Goal: Communication & Community: Answer question/provide support

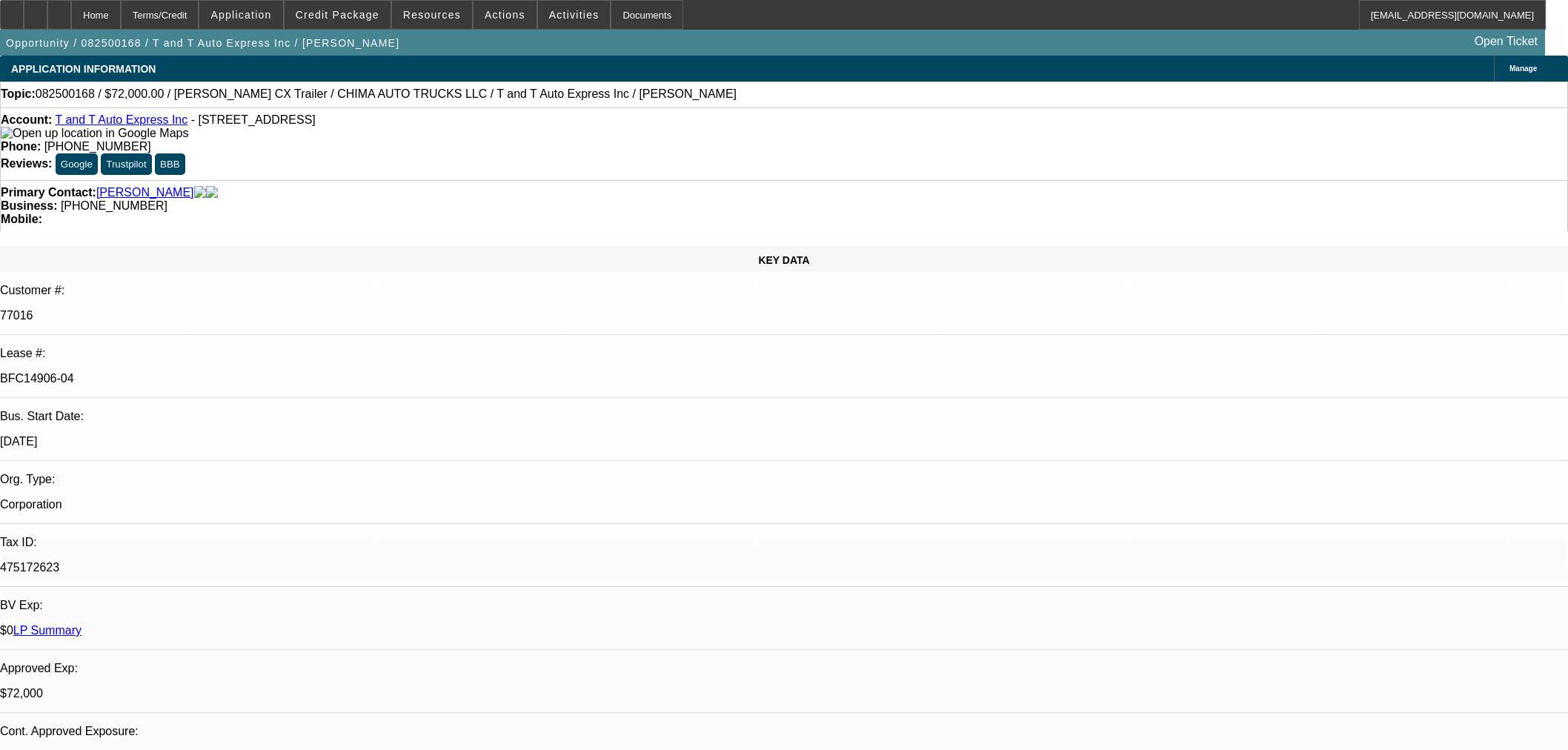
select select "0"
select select "2"
select select "0.1"
select select "4"
select select "0"
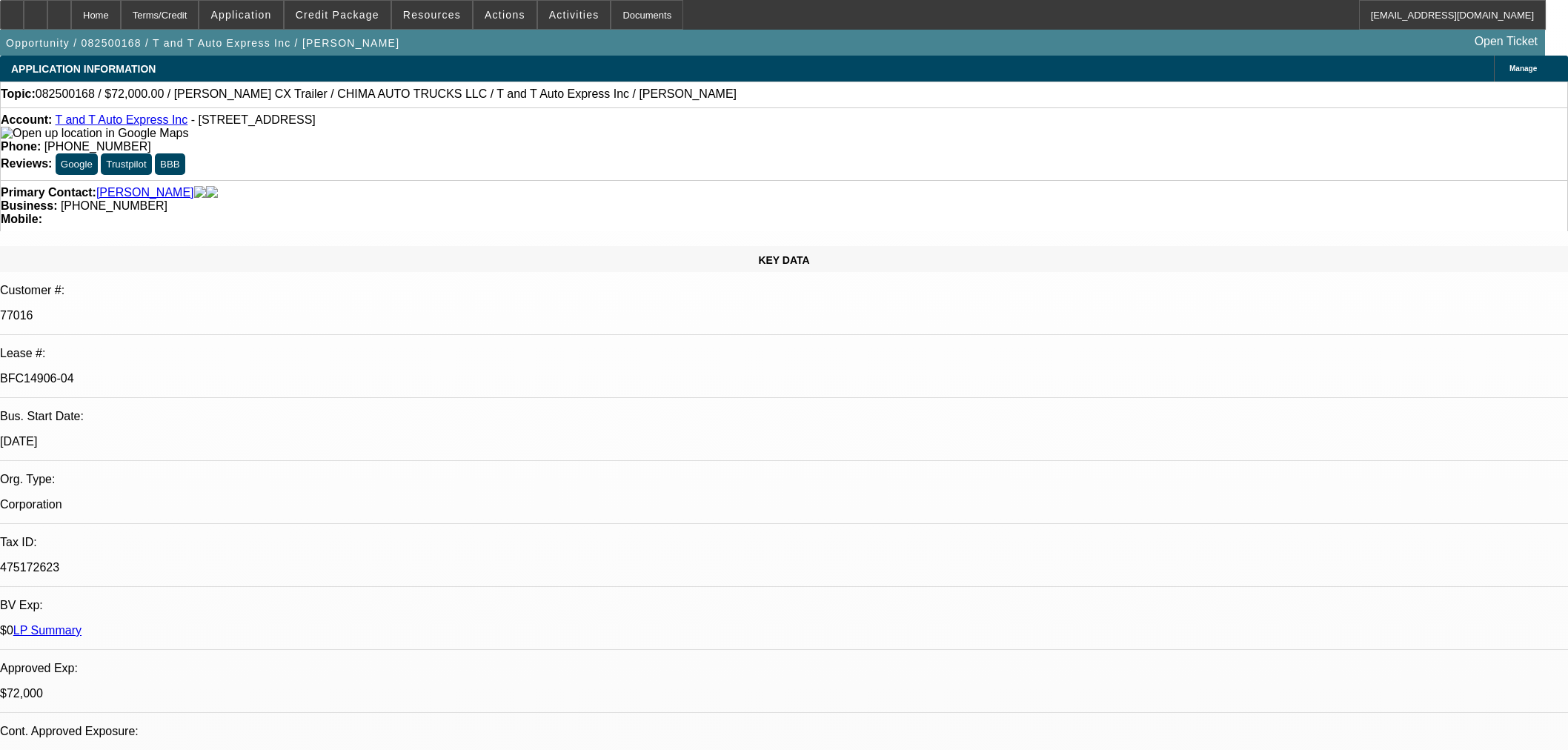
select select "2"
select select "0.1"
select select "4"
select select "0"
select select "2"
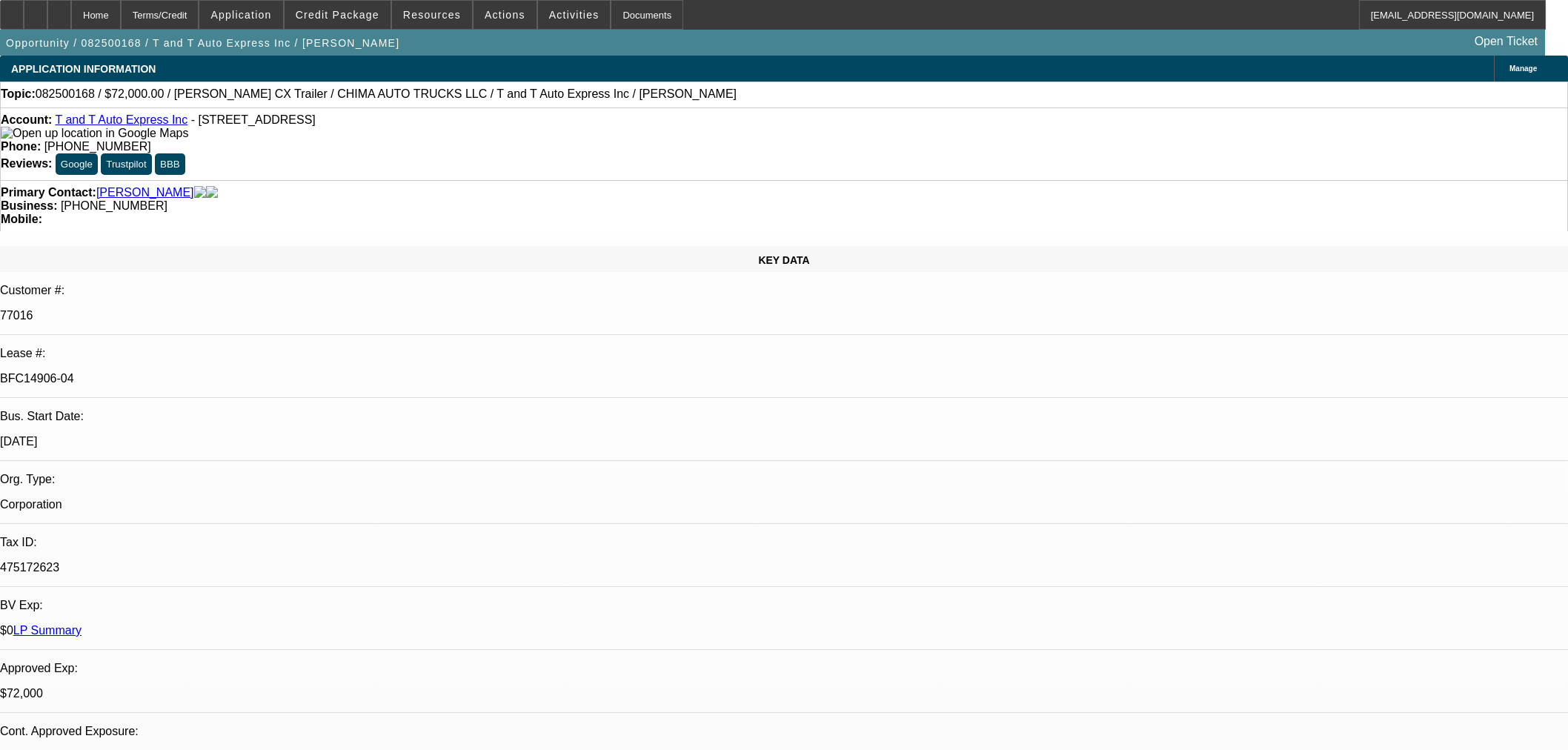
select select "0.1"
select select "4"
select select "0.15"
select select "2"
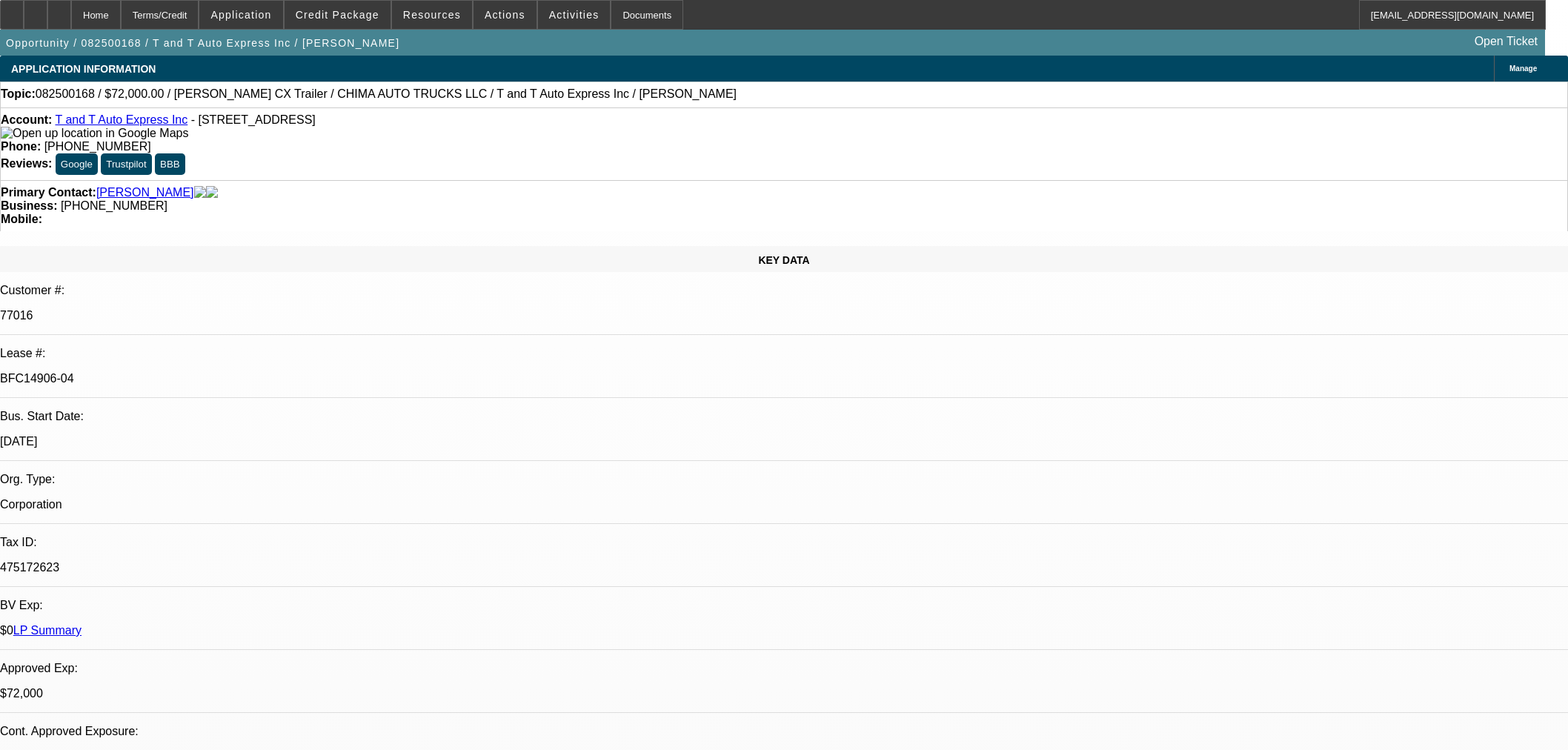
select select "0"
select select "6"
click at [71, 12] on div at bounding box center [59, 15] width 24 height 29
select select "0"
select select "2"
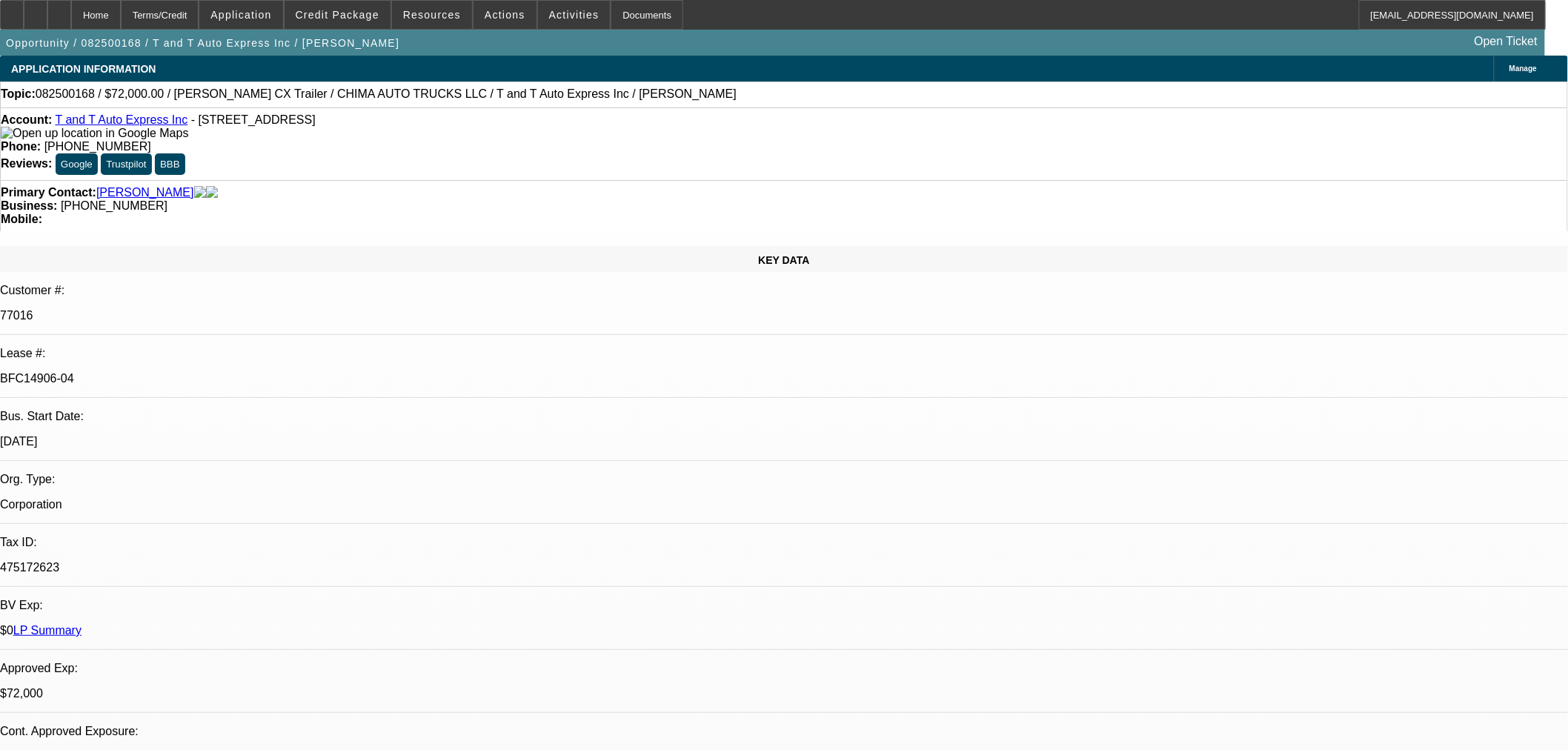
select select "0.1"
select select "4"
select select "0"
select select "2"
select select "0.1"
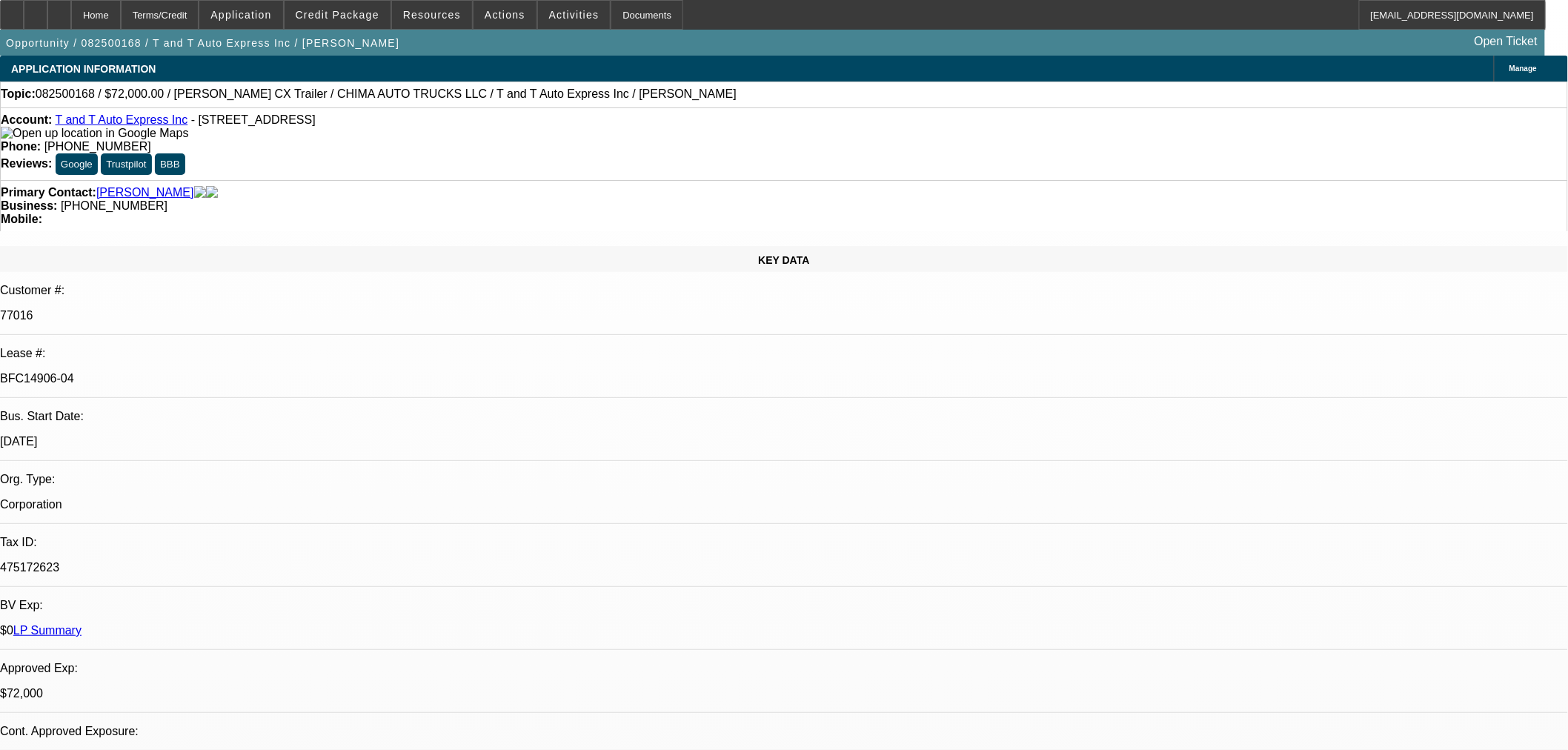
select select "4"
select select "0"
select select "2"
select select "0.1"
select select "4"
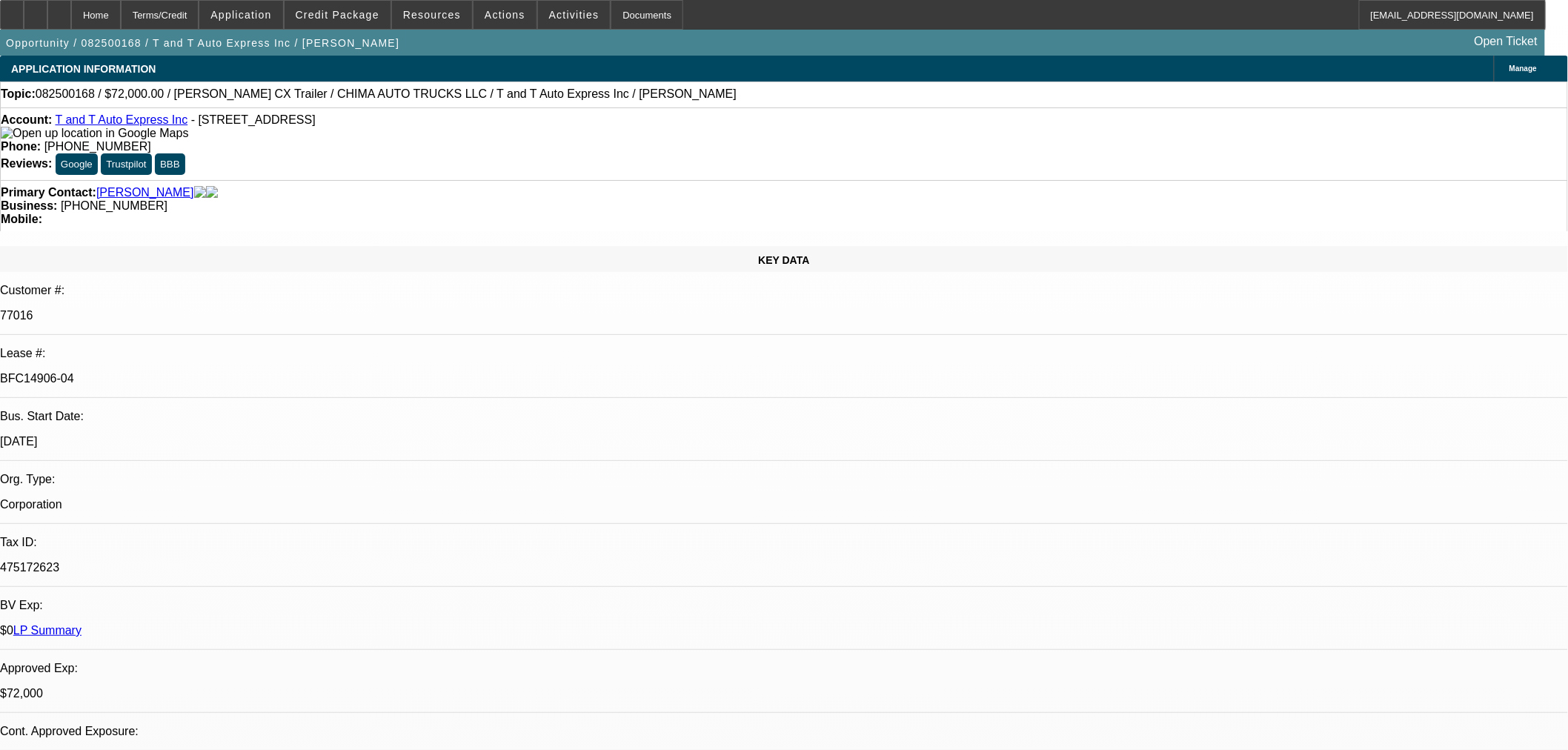
select select "0.15"
select select "2"
select select "0"
select select "6"
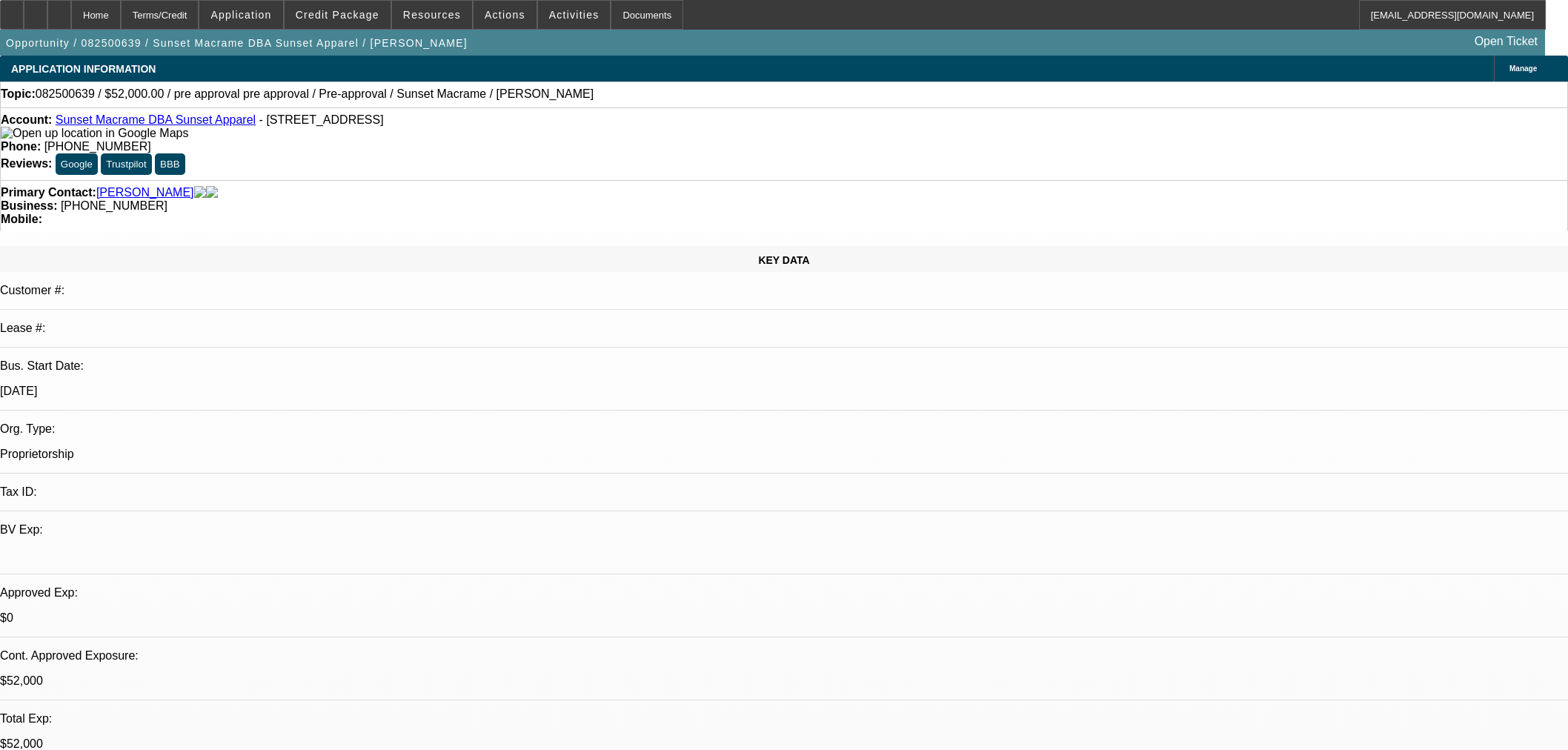
select select "0"
select select "2"
select select "0"
select select "6"
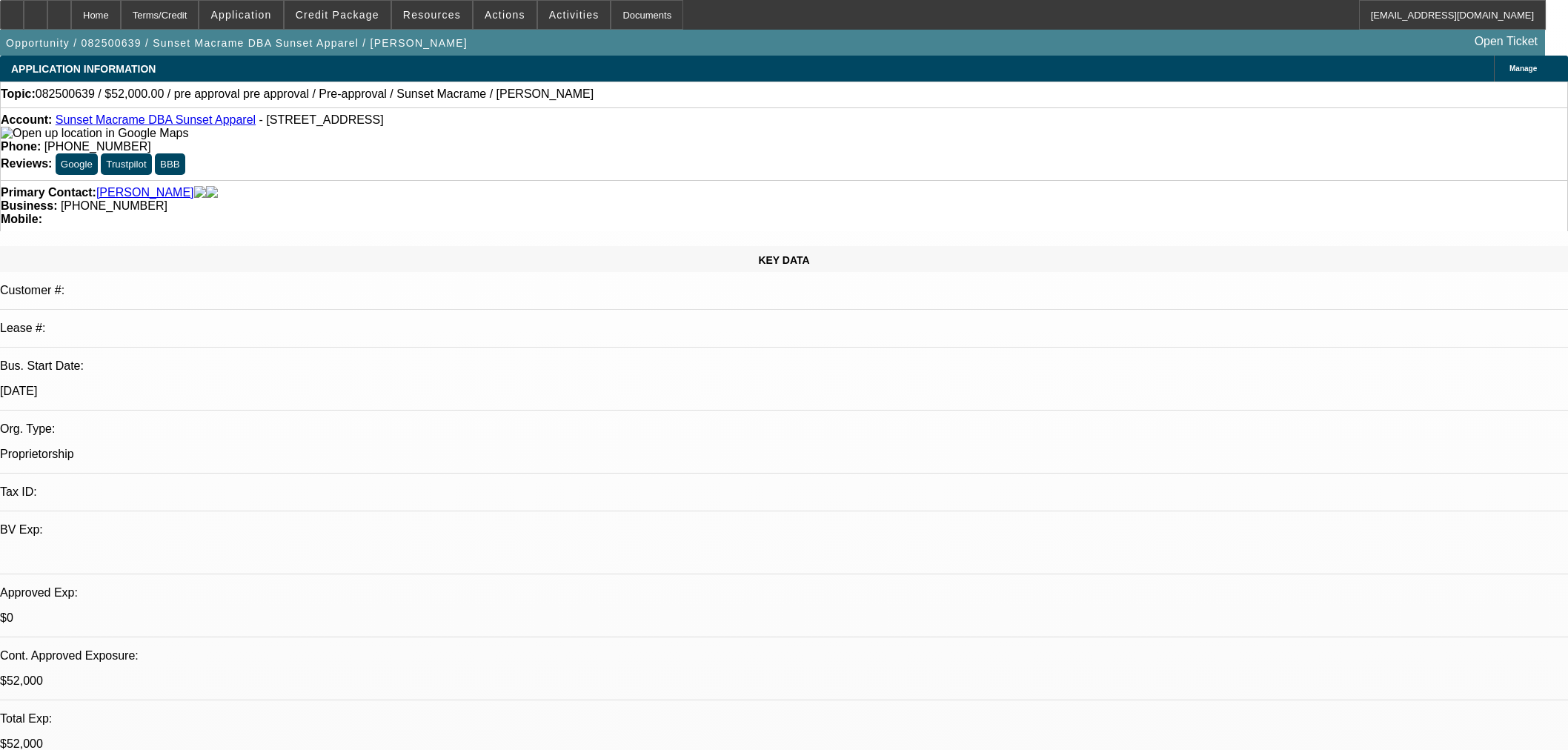
select select "0"
select select "2"
select select "0"
select select "6"
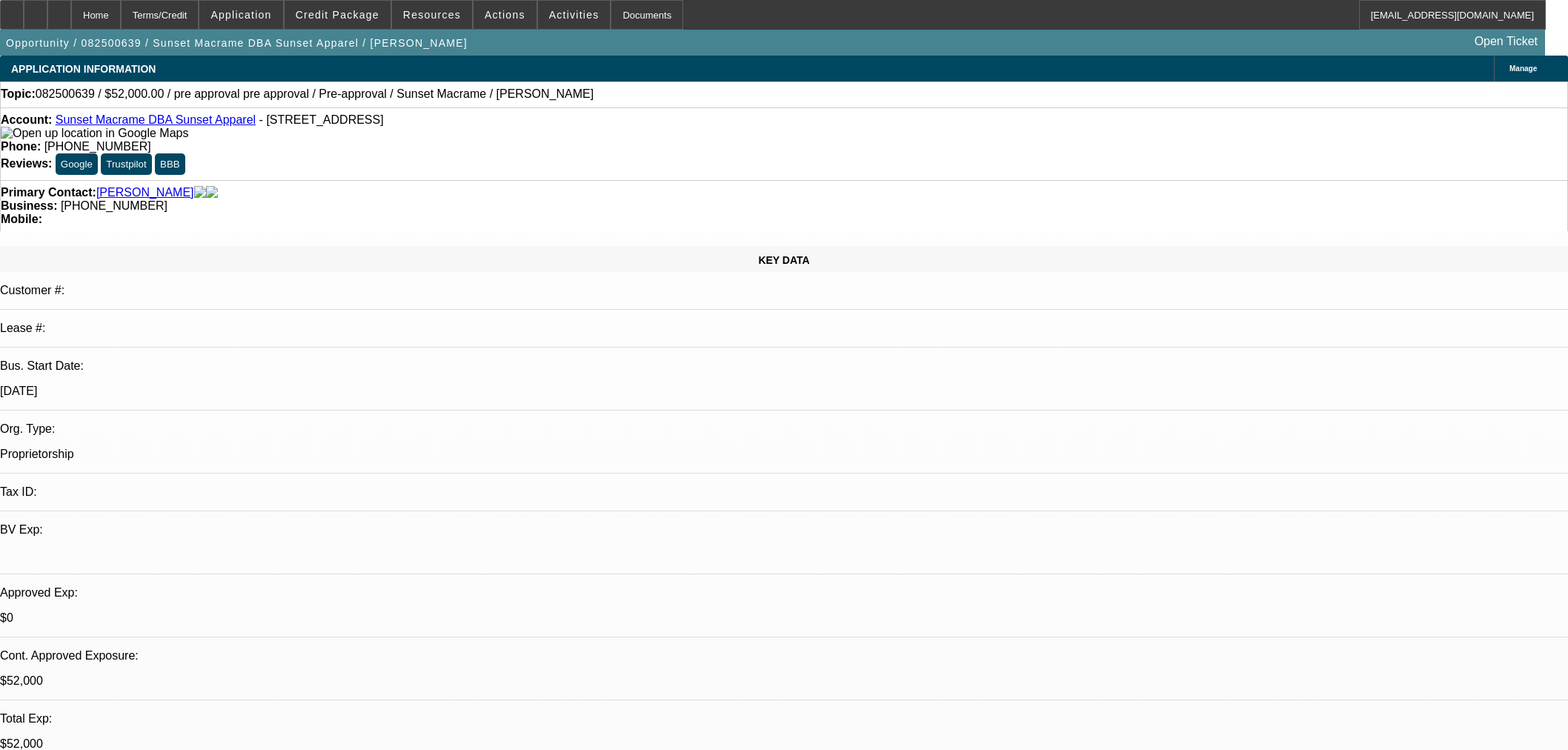
select select "0"
select select "2"
select select "0"
select select "6"
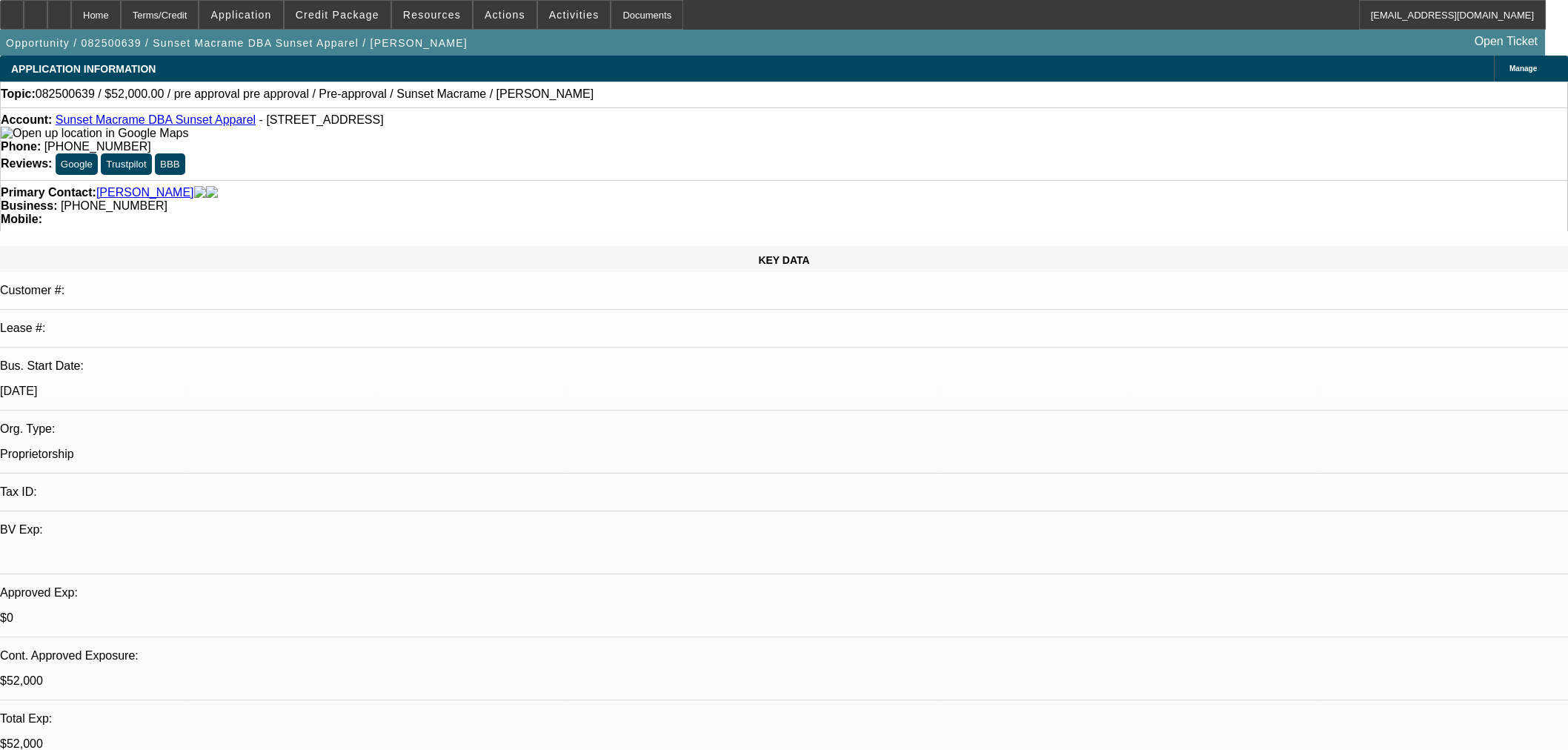
scroll to position [1153, 0]
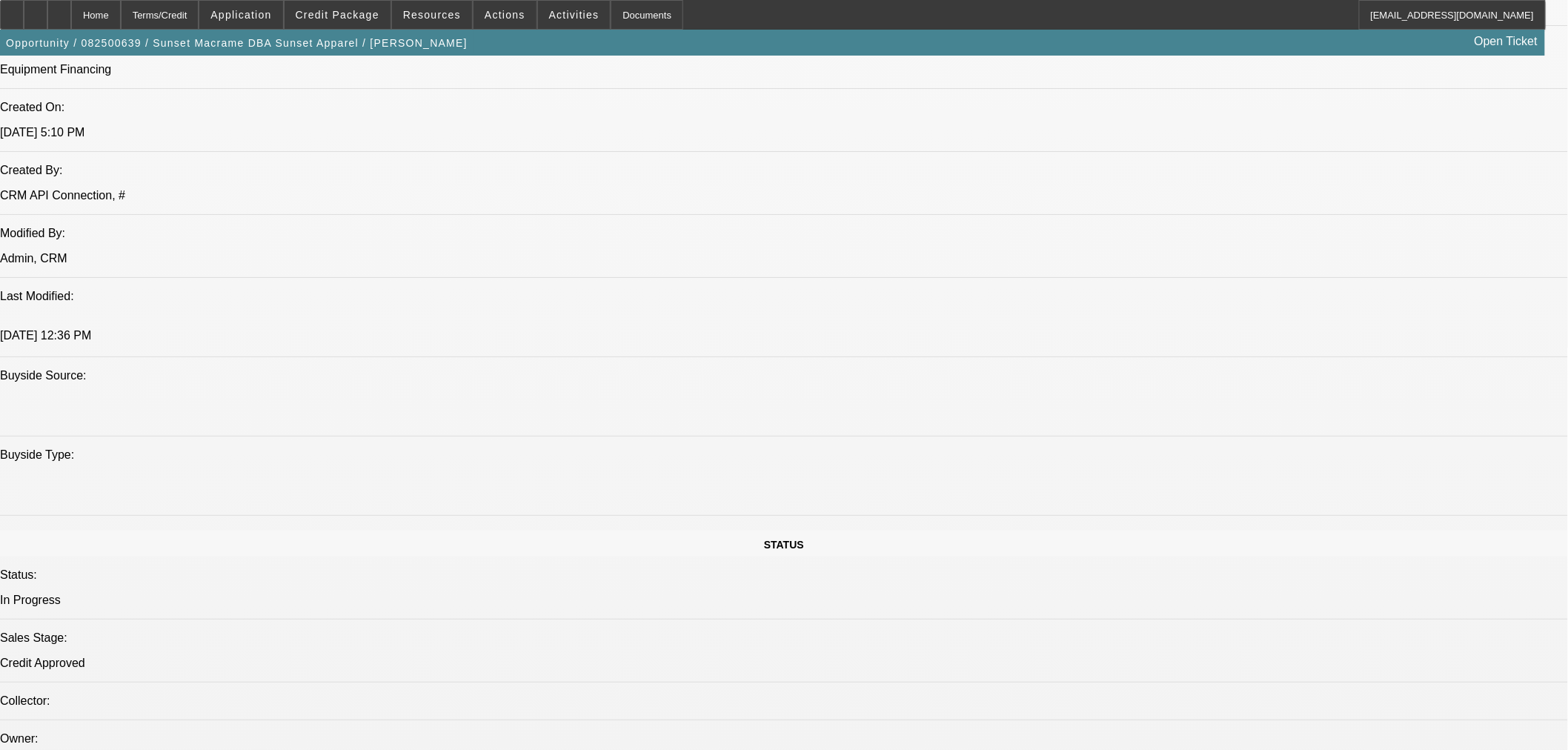
click at [1271, 227] on span "Reply All" at bounding box center [1270, 229] width 40 height 11
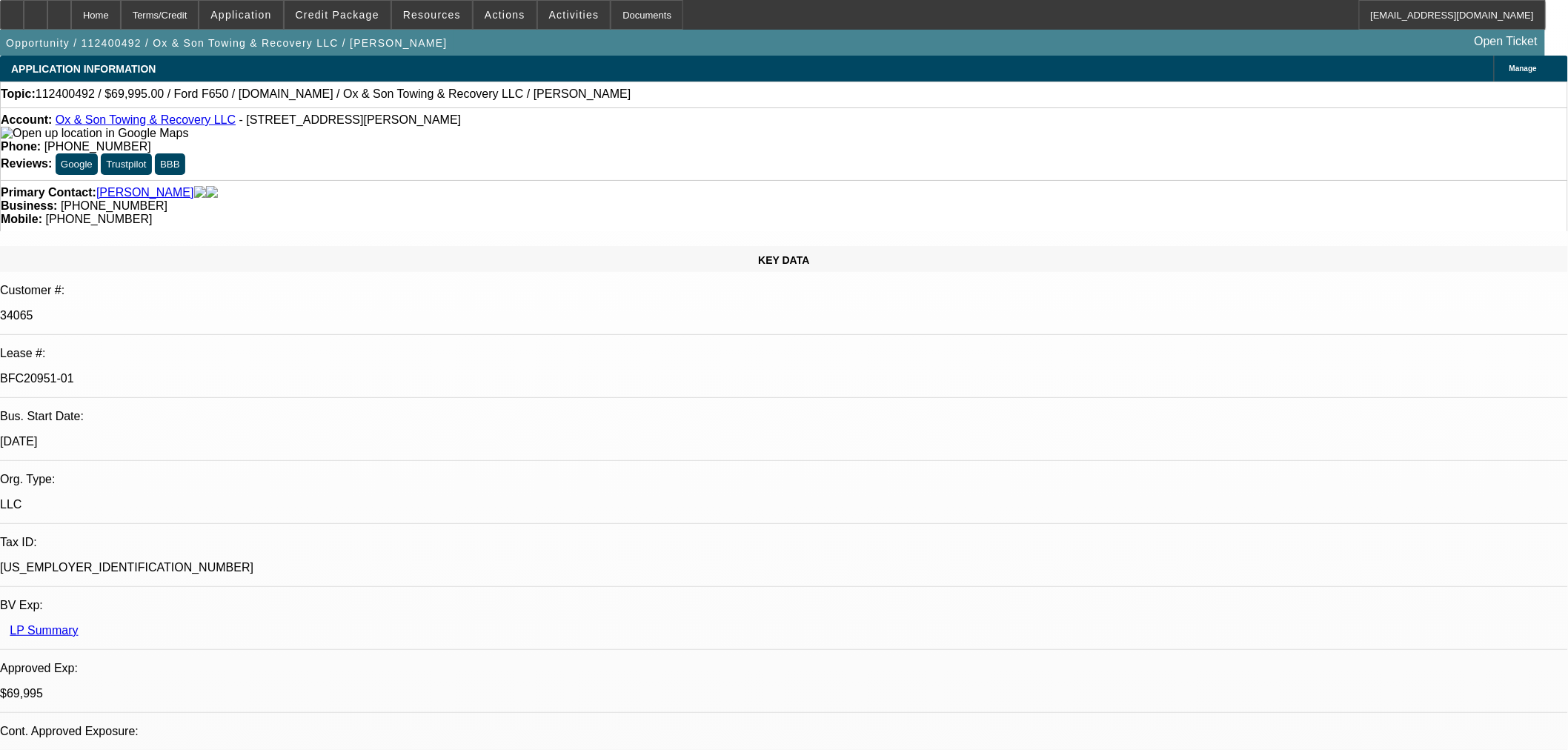
select select "0"
select select "3"
select select "0"
select select "6"
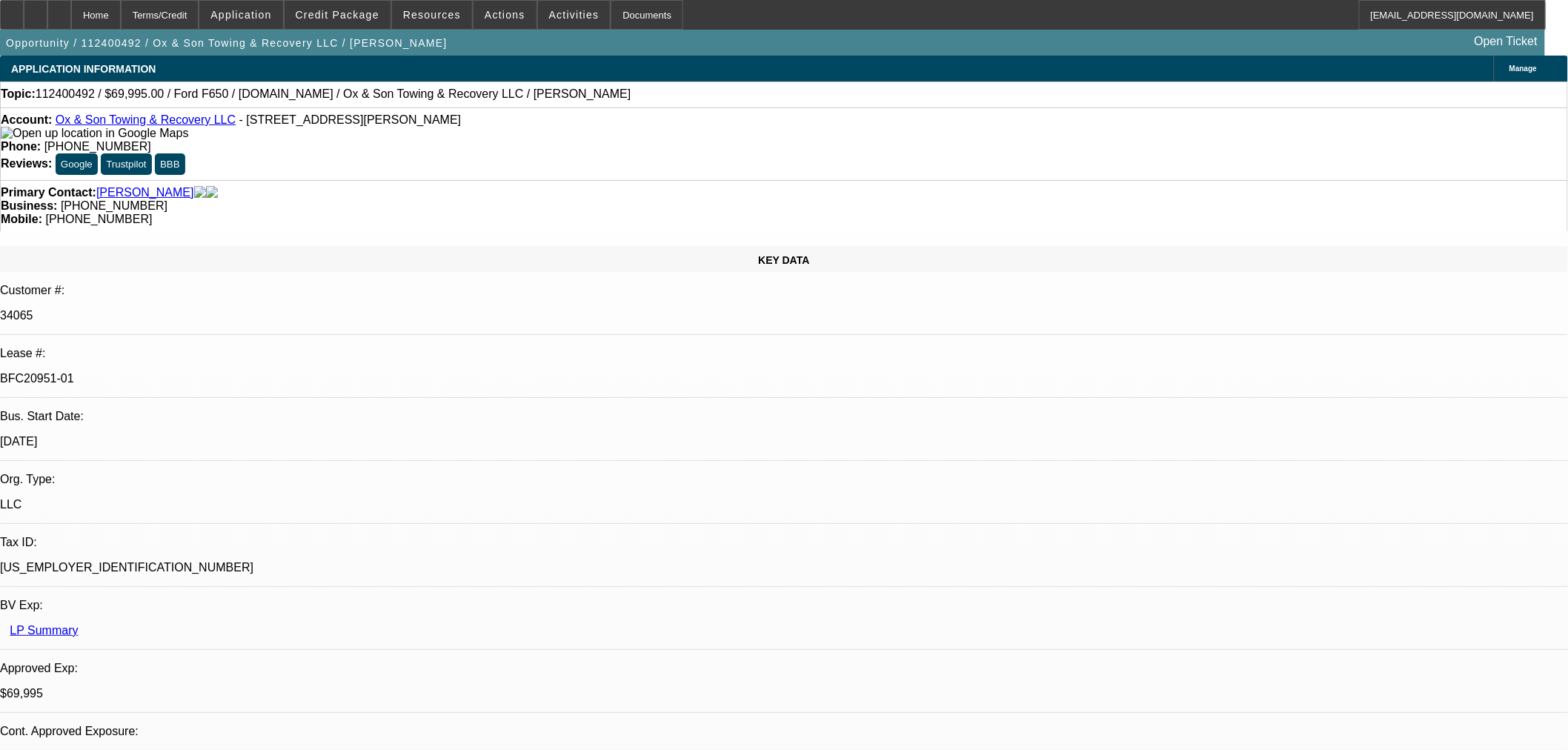
select select "0"
select select "3"
select select "0"
select select "6"
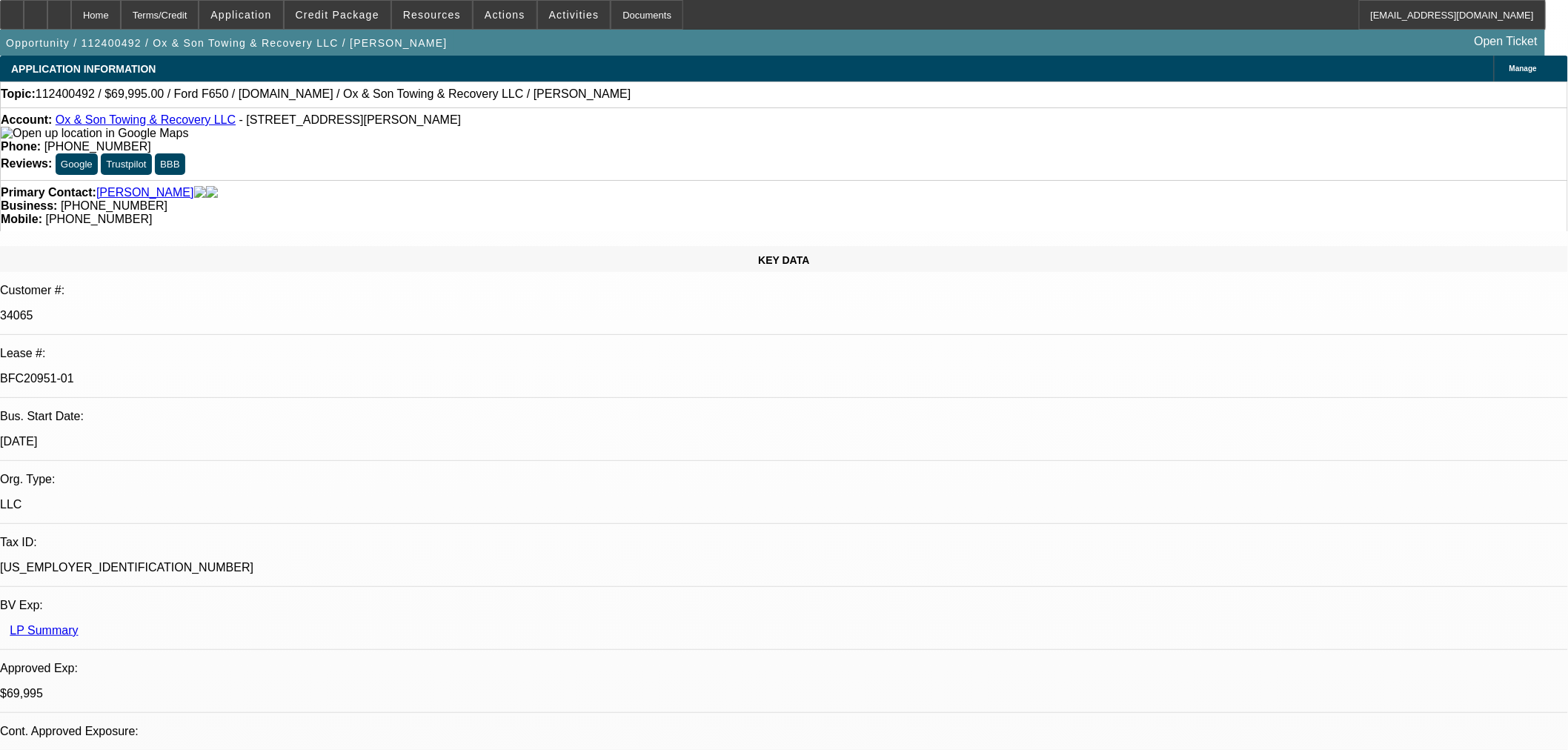
select select "0"
select select "3"
select select "0"
select select "6"
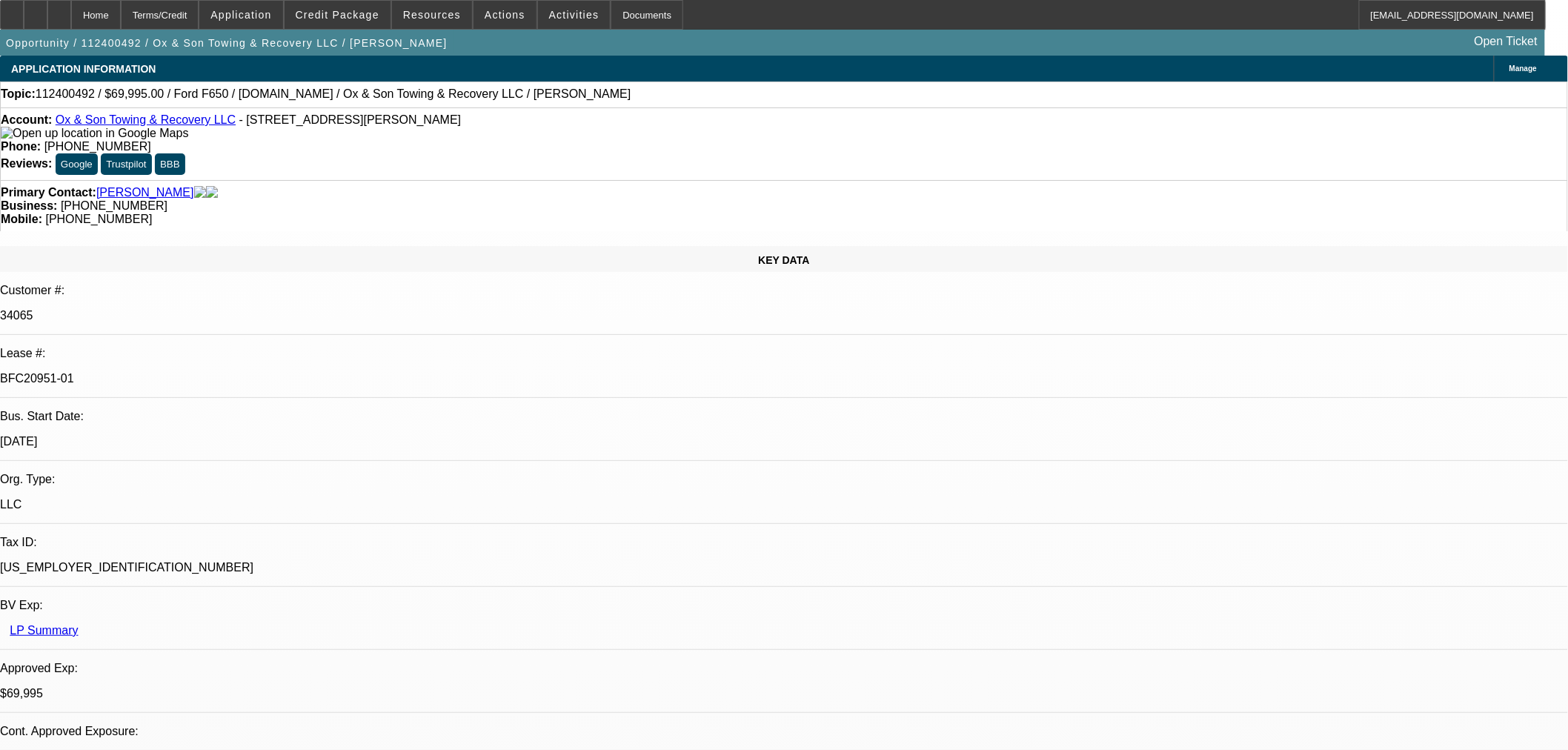
select select "0"
select select "3"
select select "0"
select select "6"
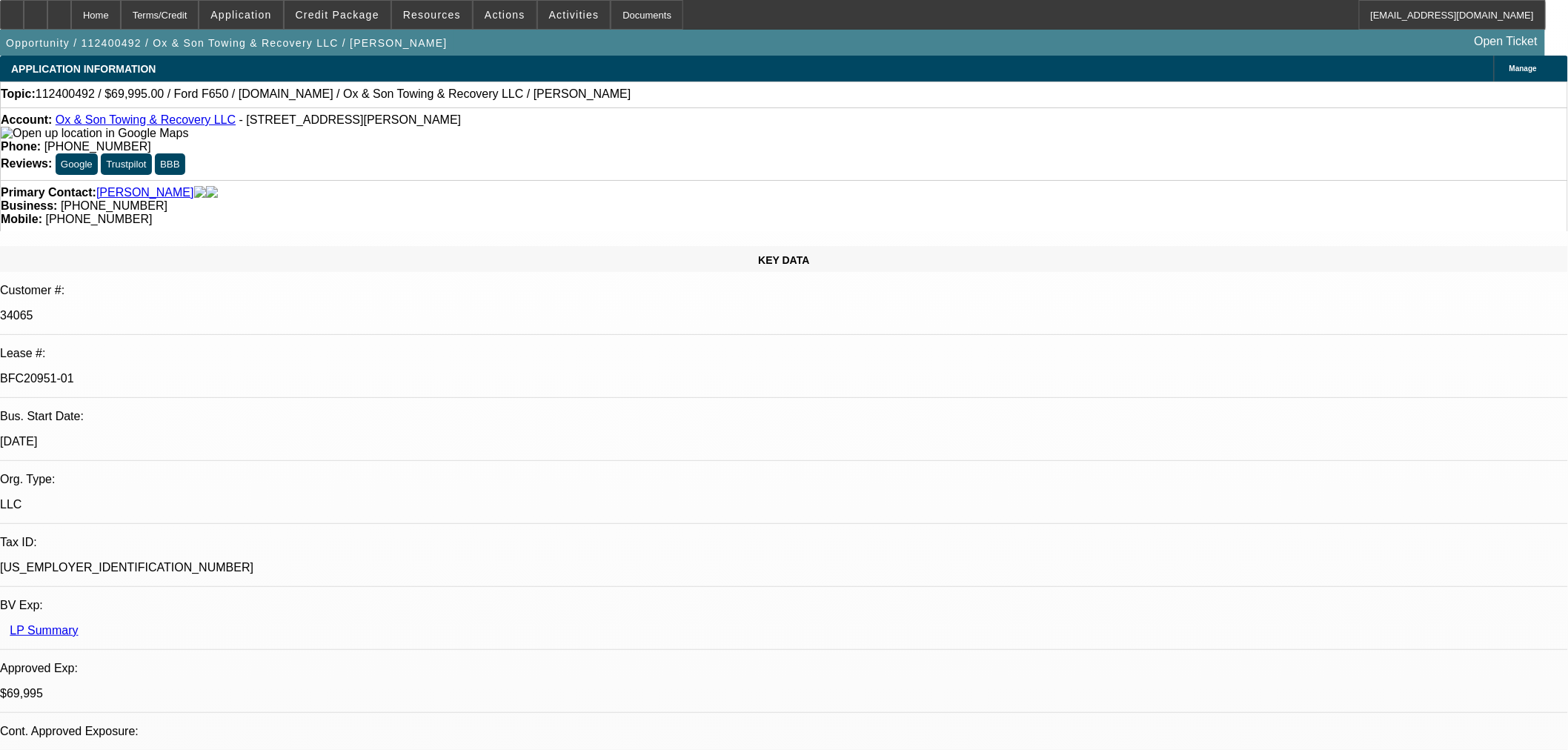
drag, startPoint x: 650, startPoint y: 162, endPoint x: 626, endPoint y: 161, distance: 24.0
click at [626, 199] on div "Business: (406) 868-4142" at bounding box center [784, 205] width 1566 height 13
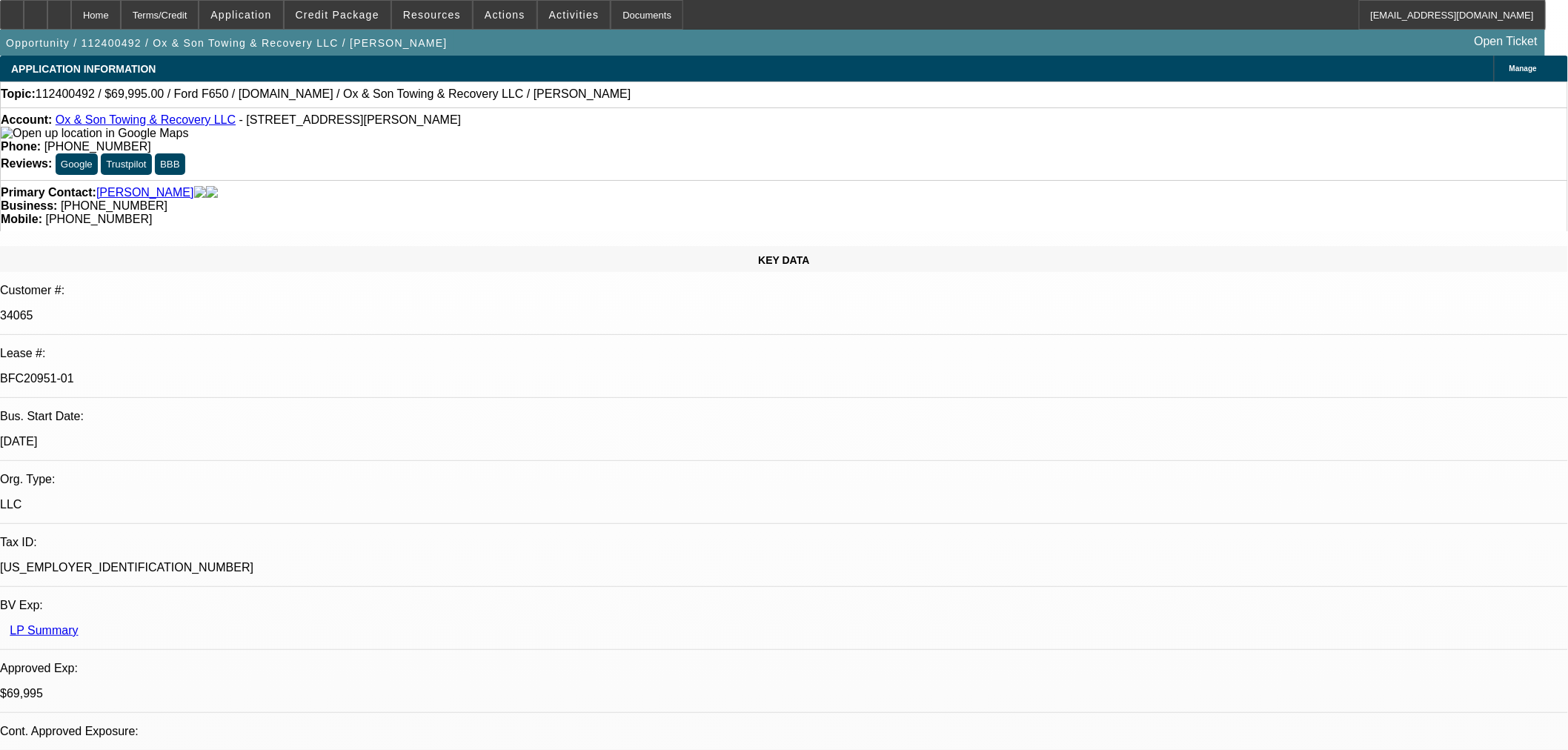
click at [151, 140] on span "[PHONE_NUMBER]" at bounding box center [98, 146] width 107 height 12
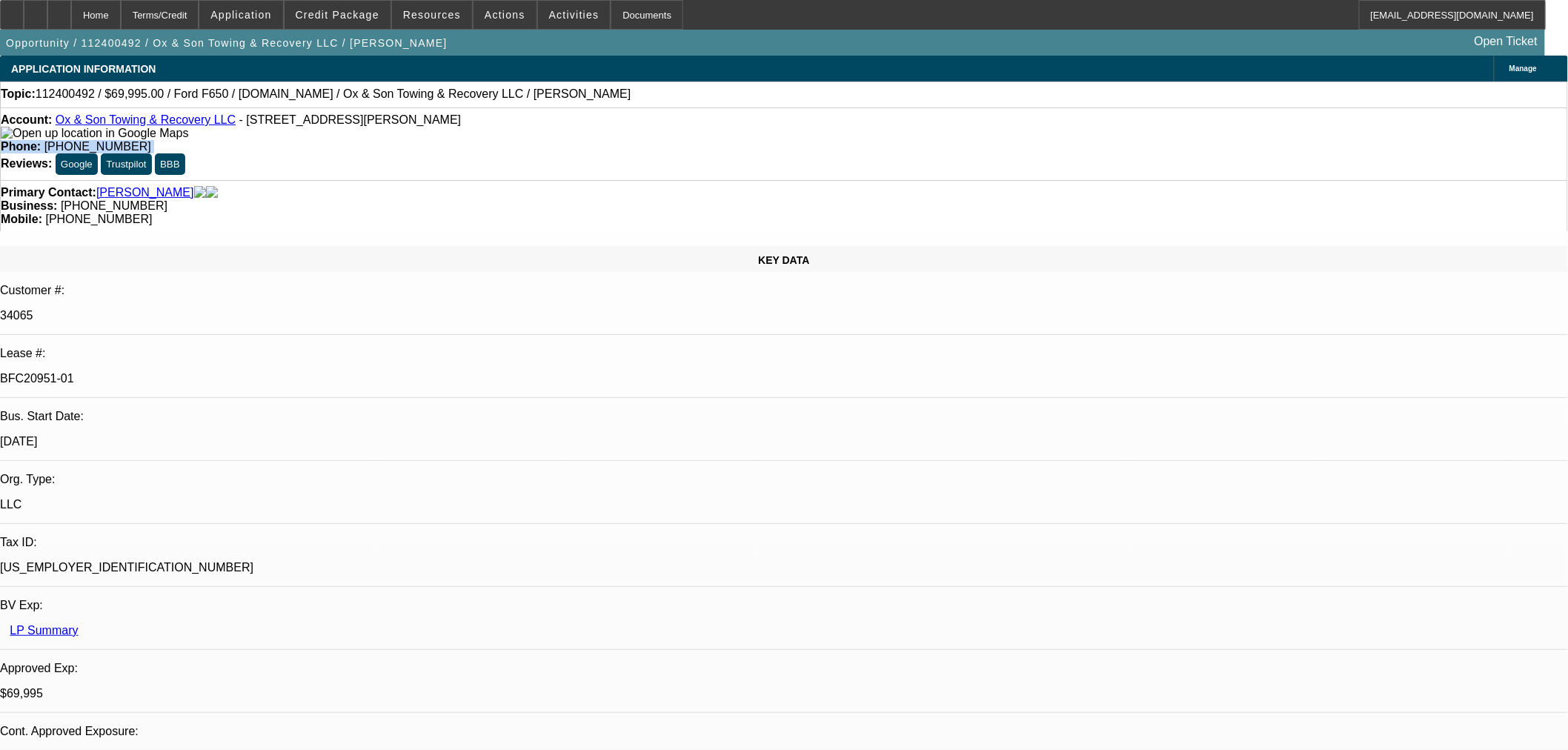
click at [151, 140] on span "[PHONE_NUMBER]" at bounding box center [98, 146] width 107 height 12
drag, startPoint x: 590, startPoint y: 126, endPoint x: 571, endPoint y: 122, distance: 19.4
click at [151, 140] on span "[PHONE_NUMBER]" at bounding box center [98, 146] width 107 height 12
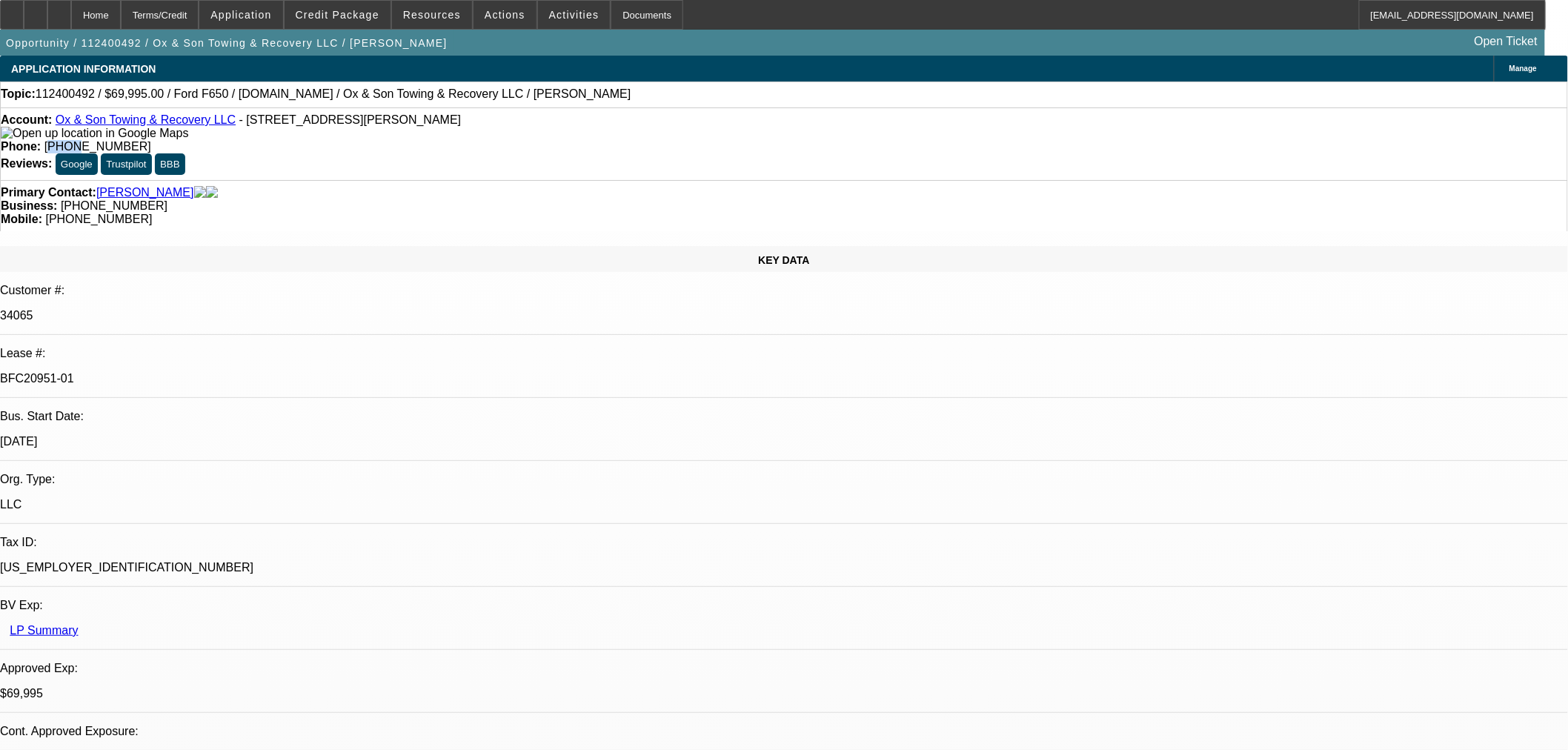
click at [151, 140] on span "[PHONE_NUMBER]" at bounding box center [98, 146] width 107 height 12
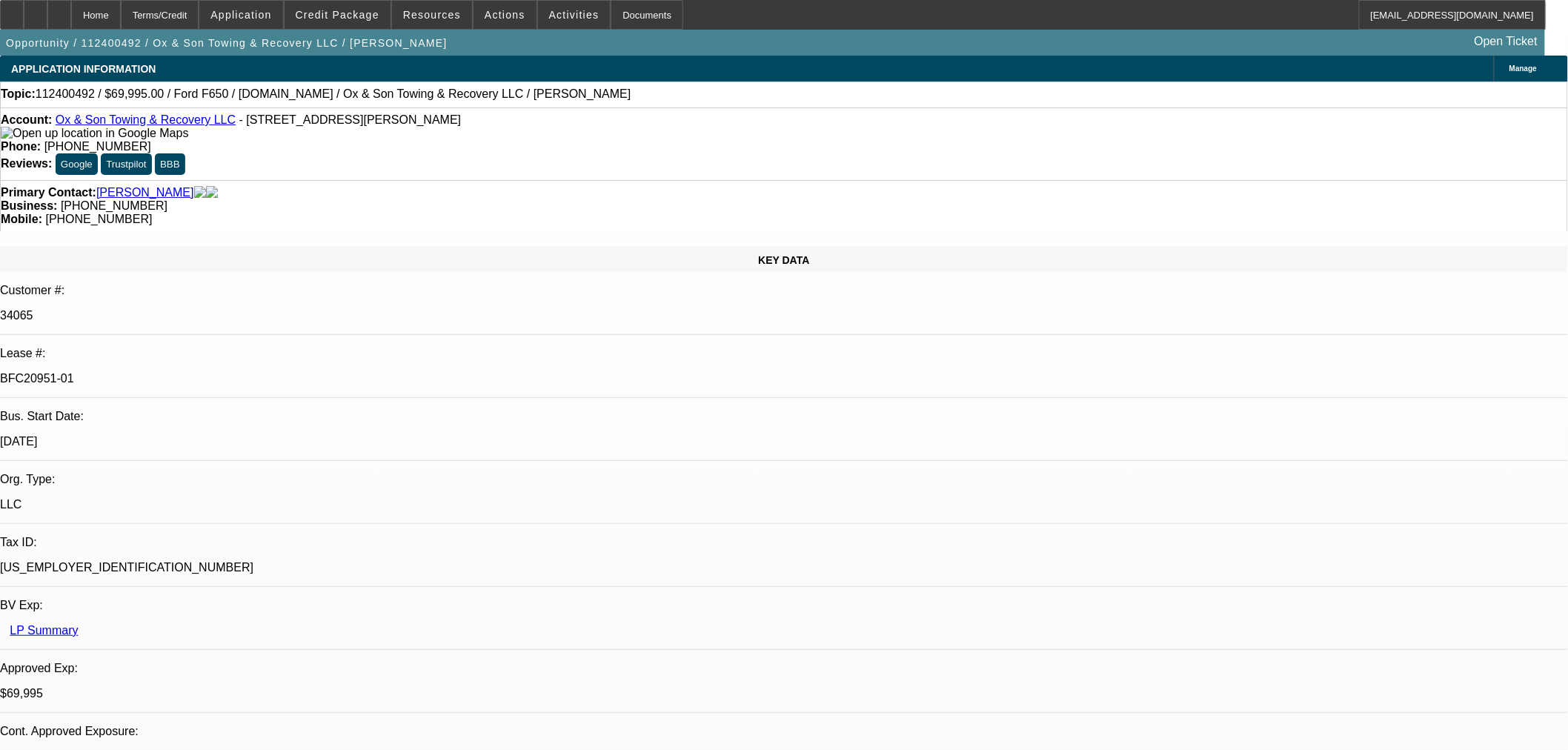
click at [151, 140] on span "[PHONE_NUMBER]" at bounding box center [98, 146] width 107 height 12
click at [71, 25] on div at bounding box center [59, 15] width 24 height 29
select select "0"
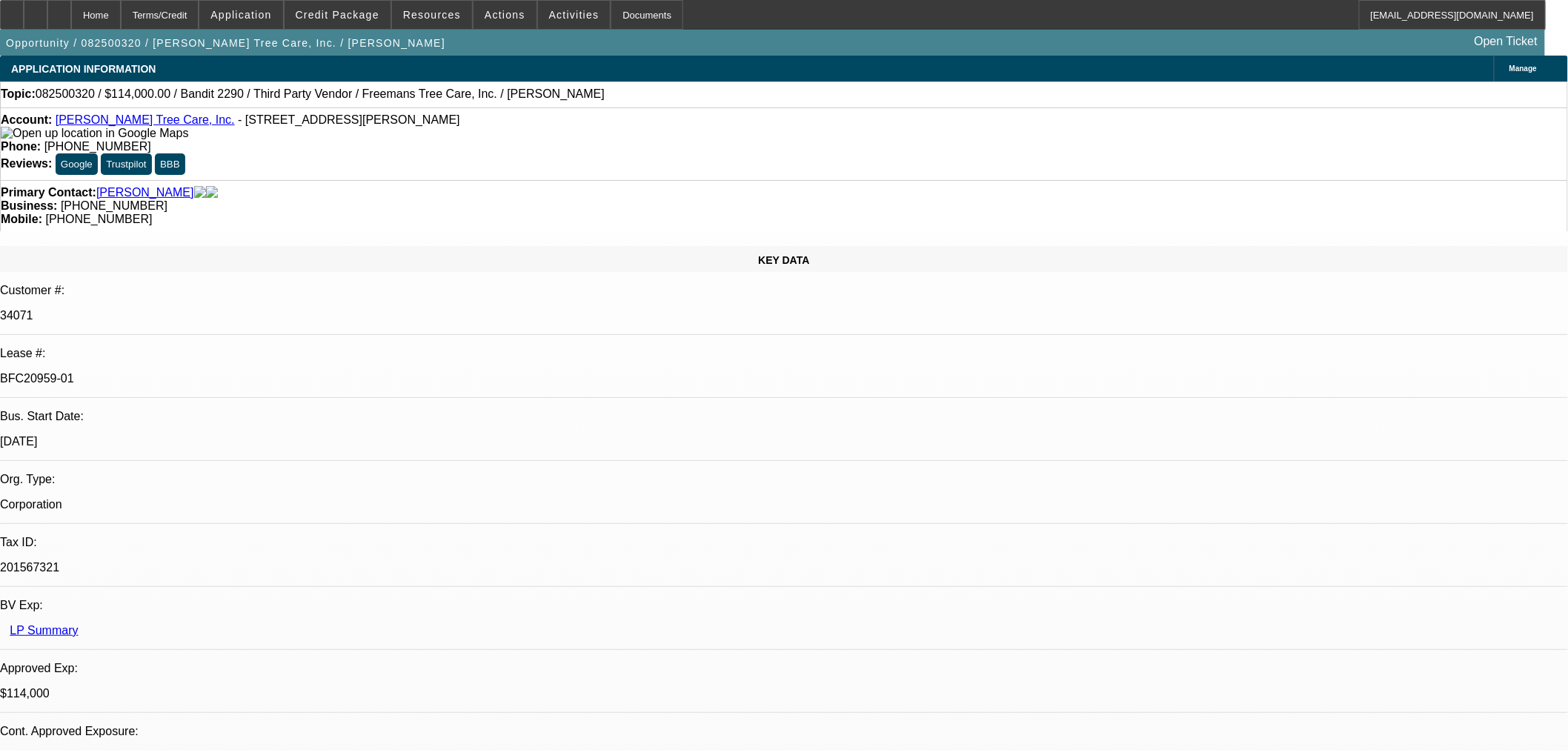
select select "6"
select select "0"
select select "6"
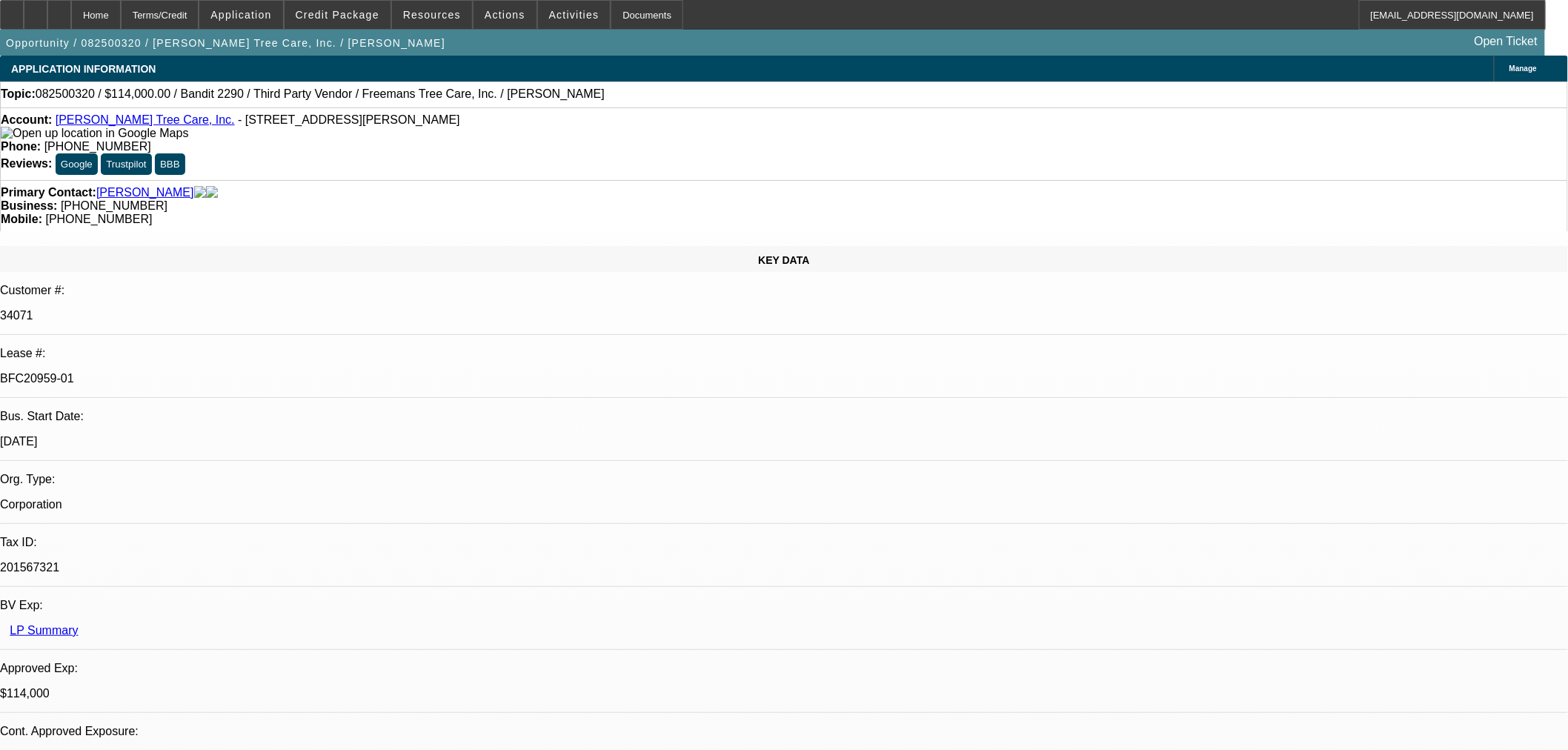
select select "0"
select select "2"
select select "0"
select select "6"
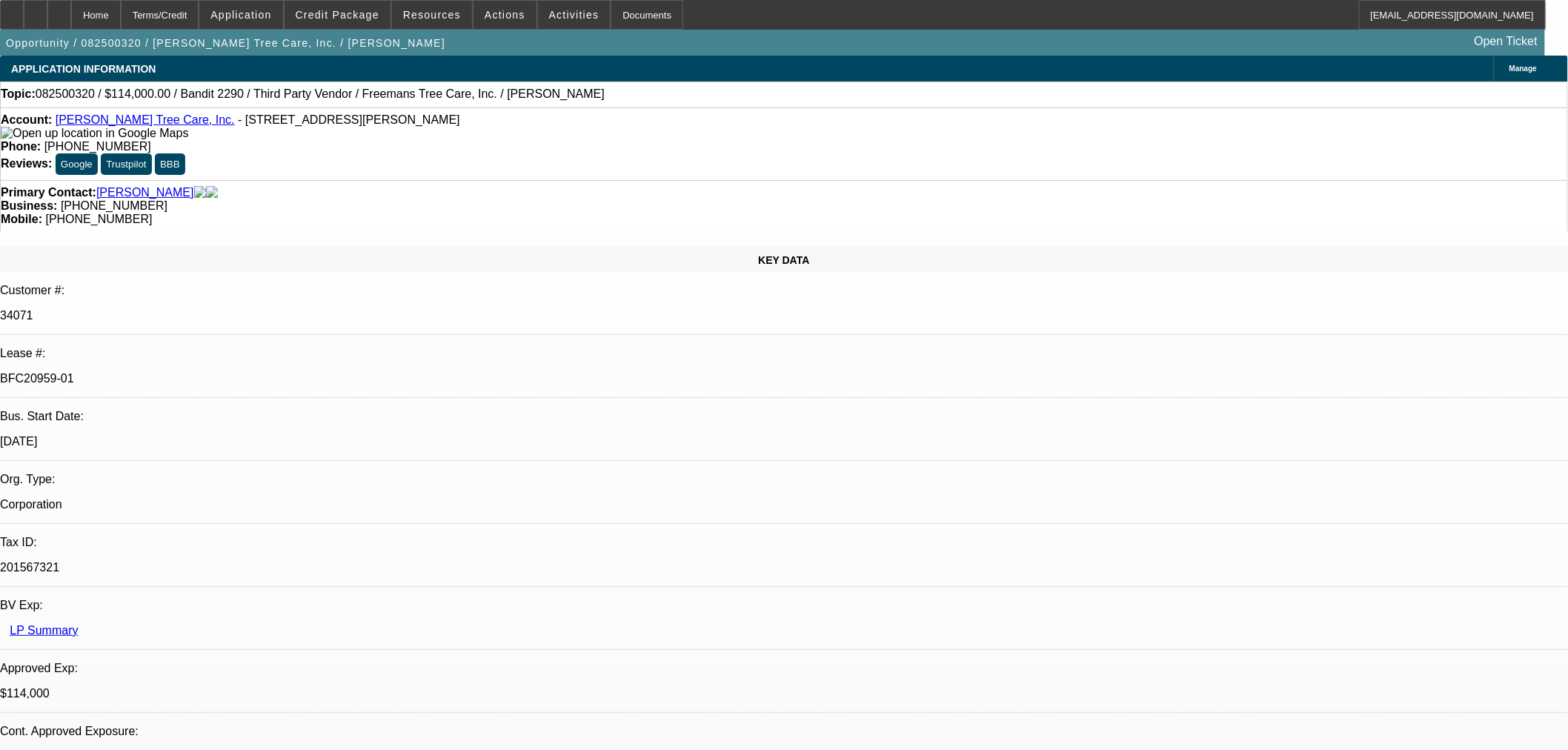
select select "0"
select select "2"
select select "0"
select select "6"
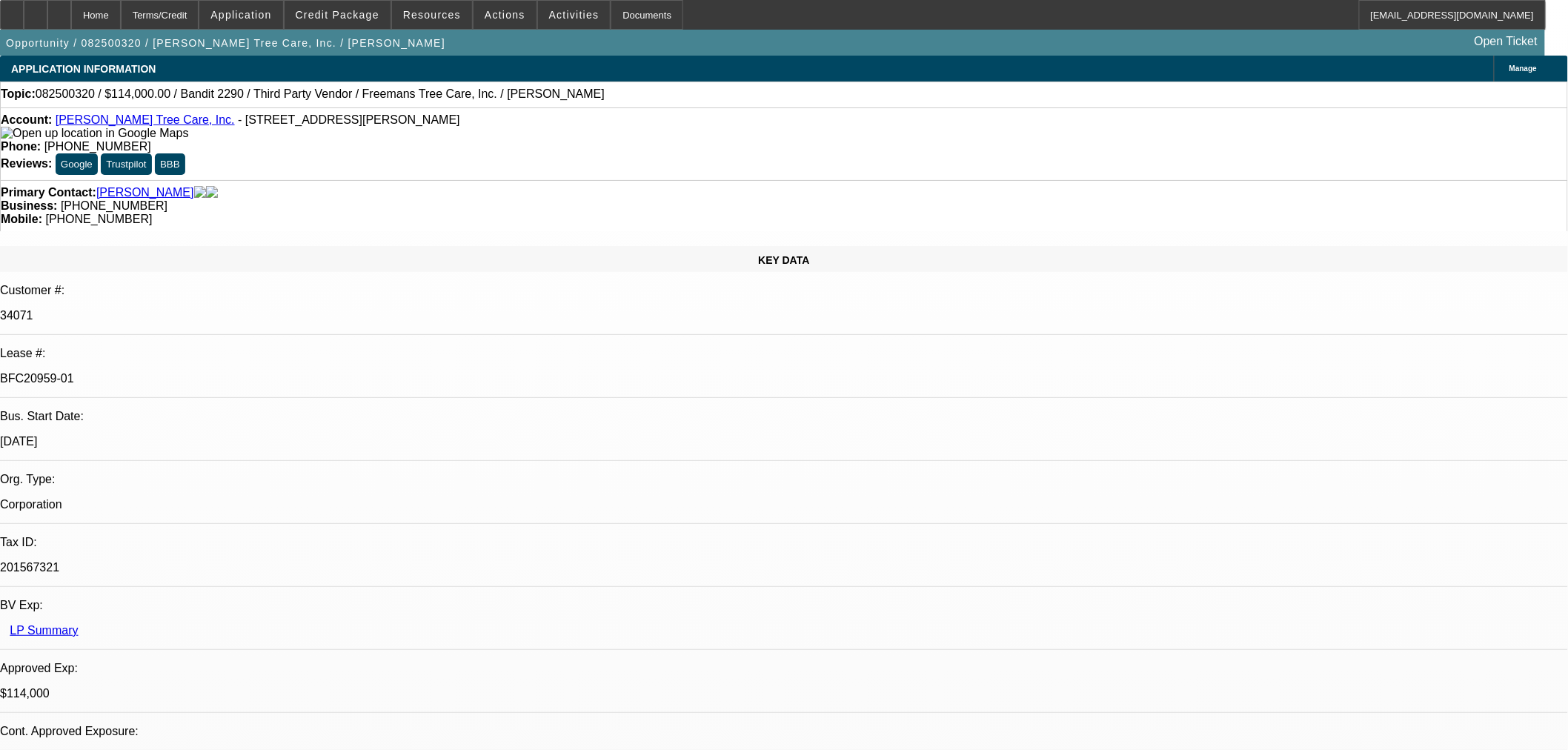
scroll to position [164, 0]
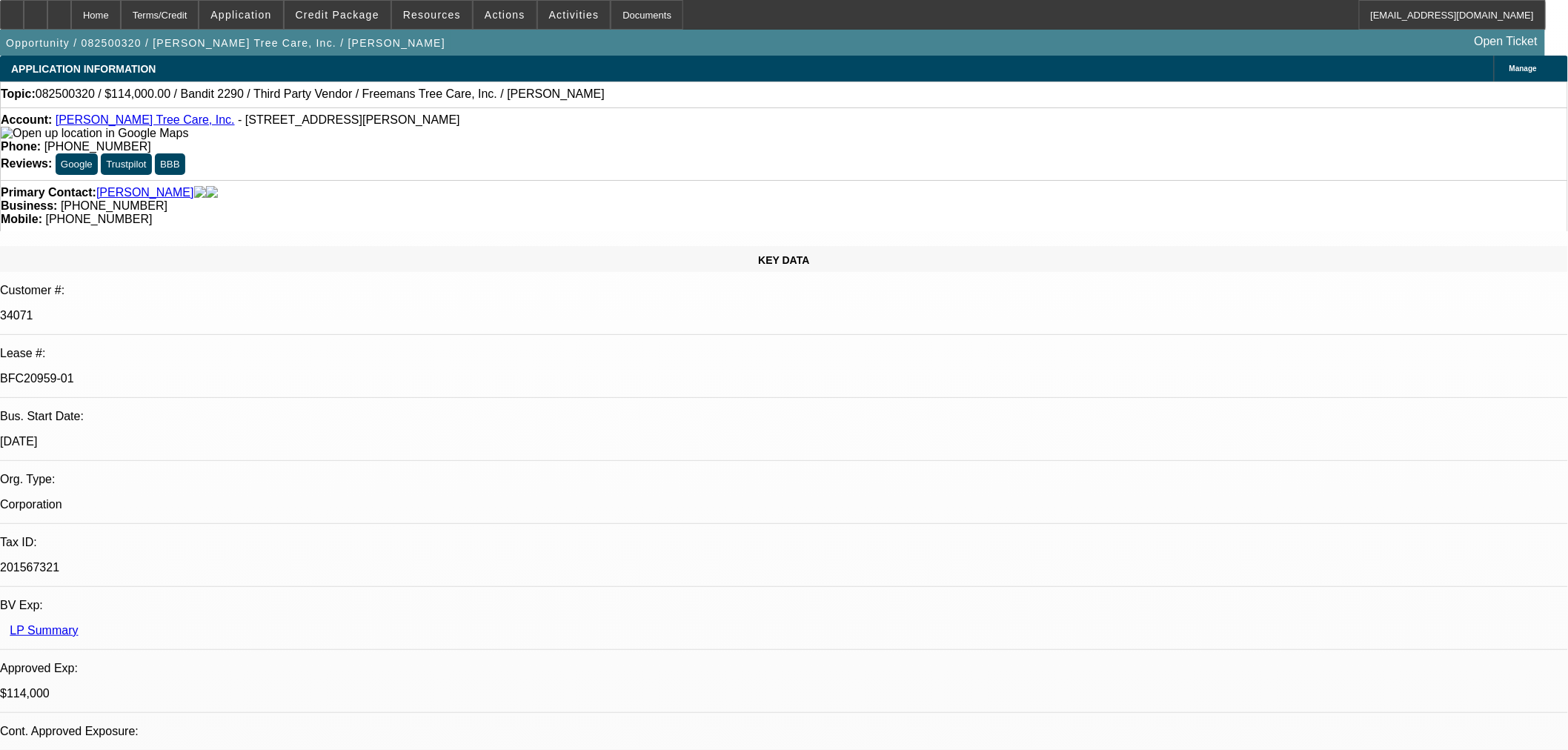
click at [60, 9] on icon at bounding box center [60, 9] width 0 height 0
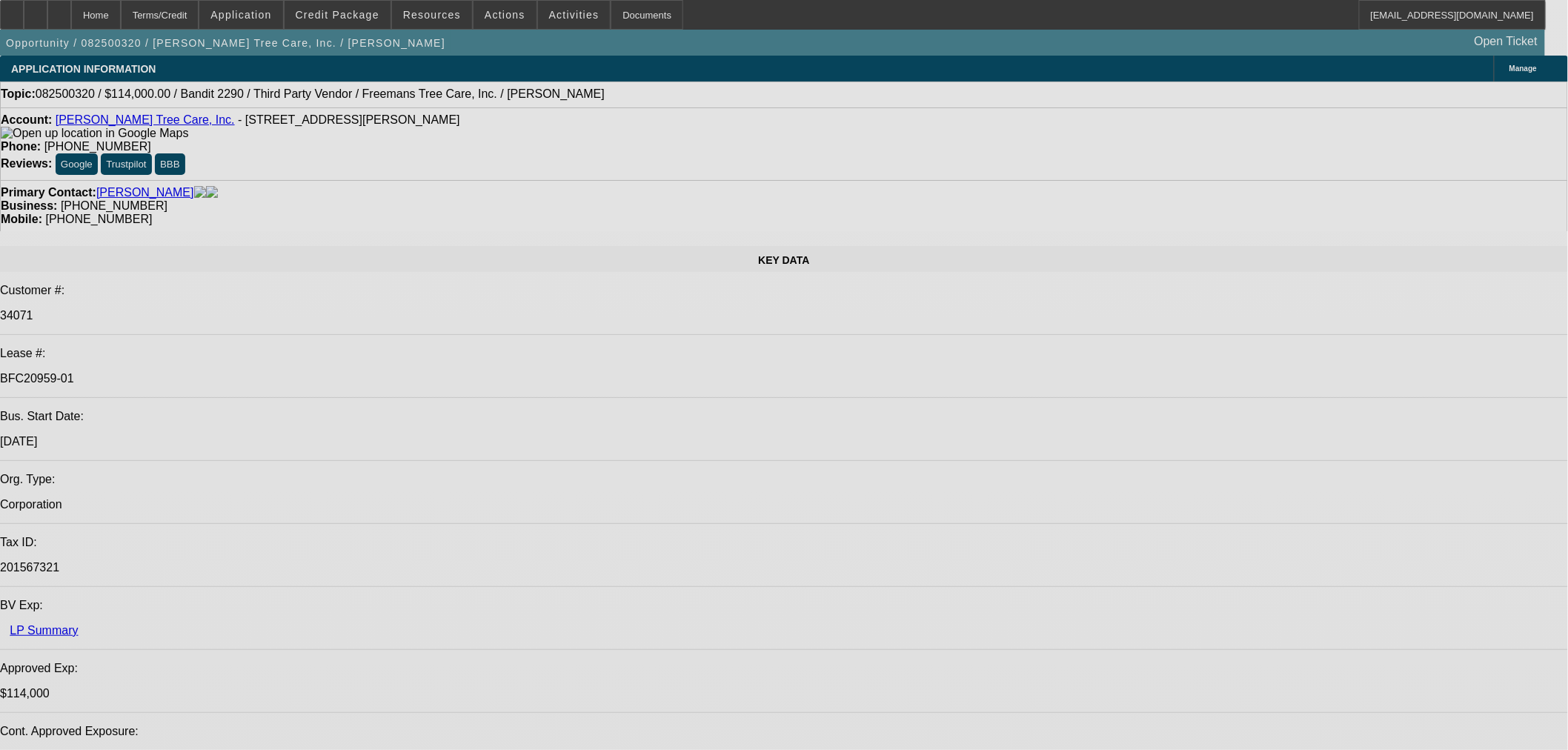
select select "0"
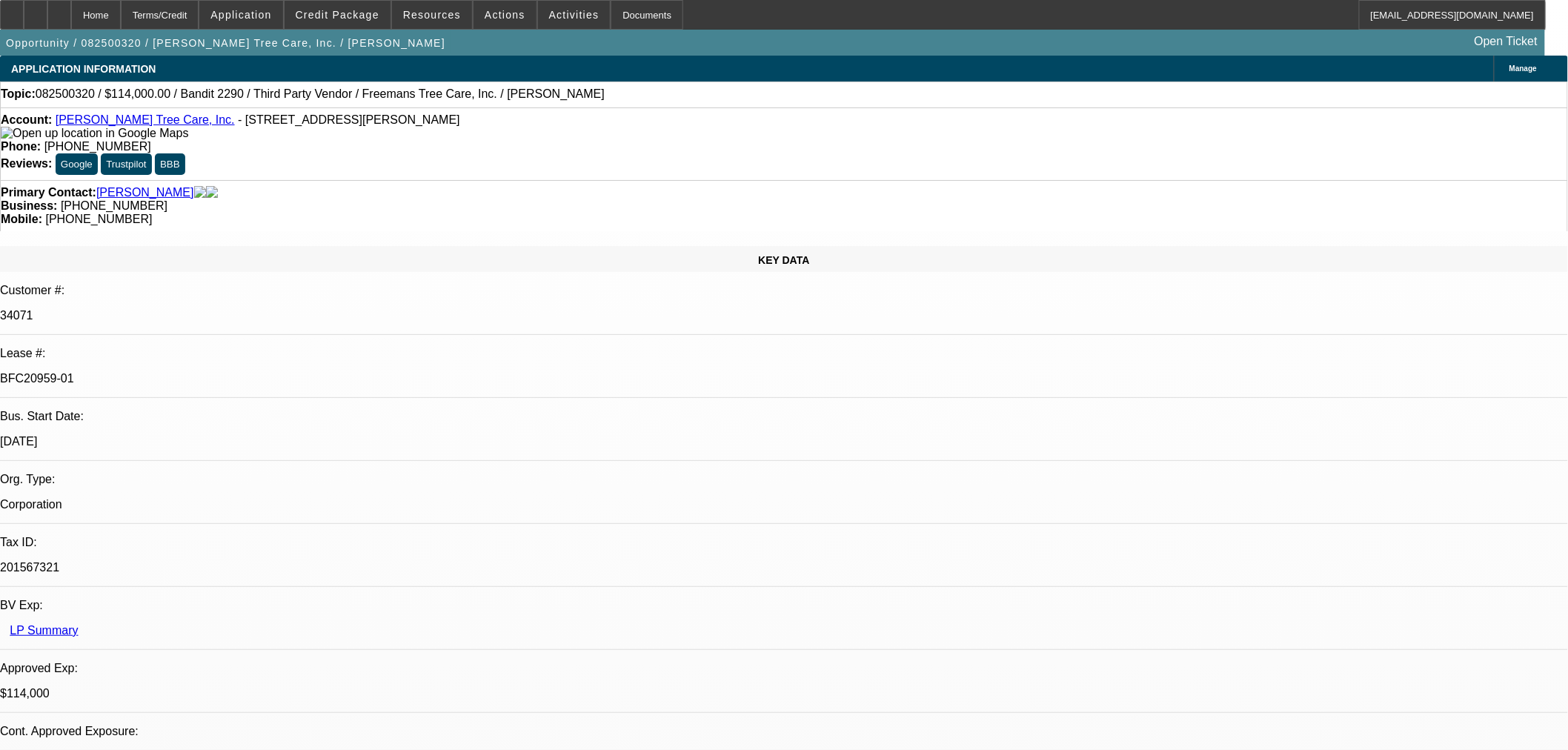
select select "6"
select select "0"
select select "6"
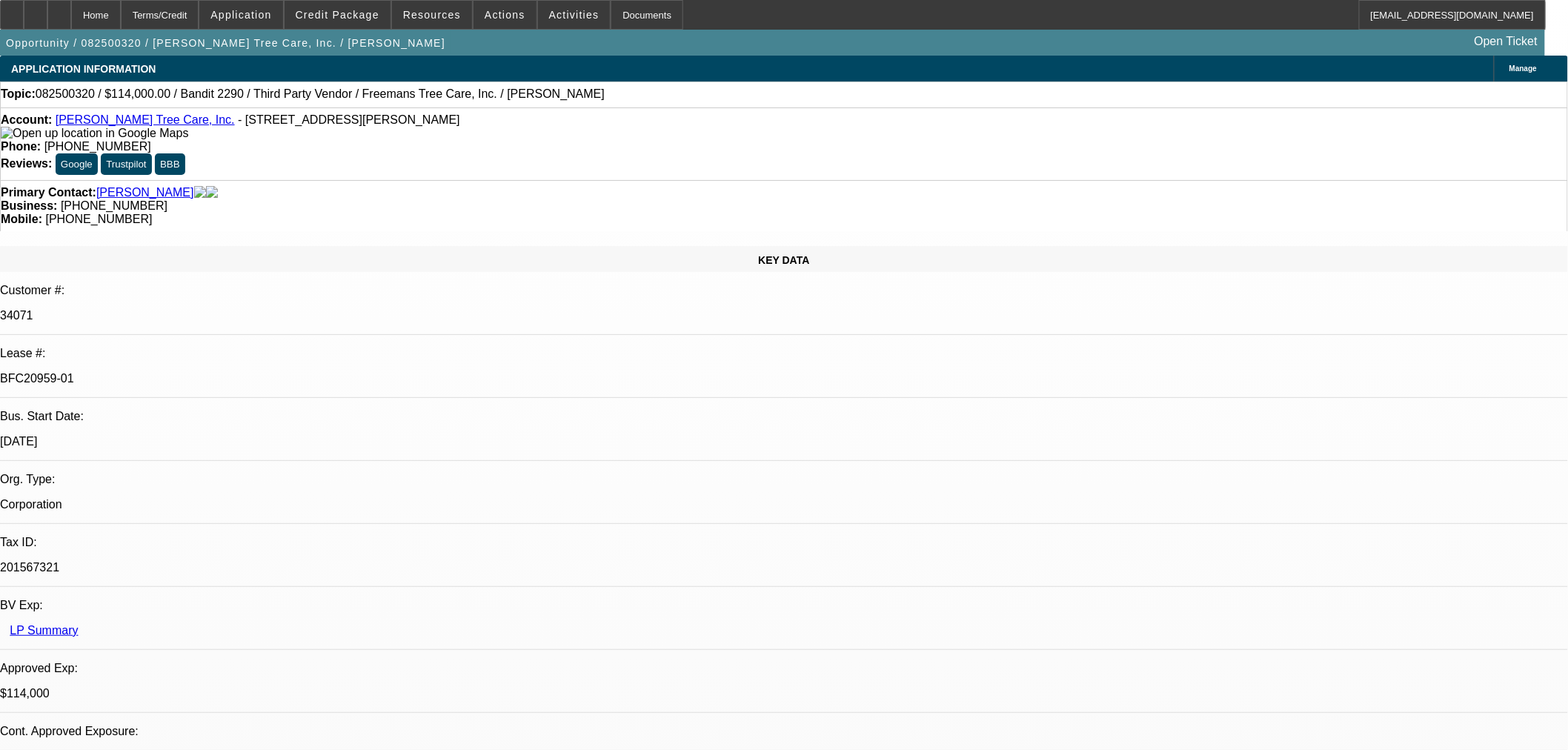
select select "0"
select select "2"
select select "0"
select select "6"
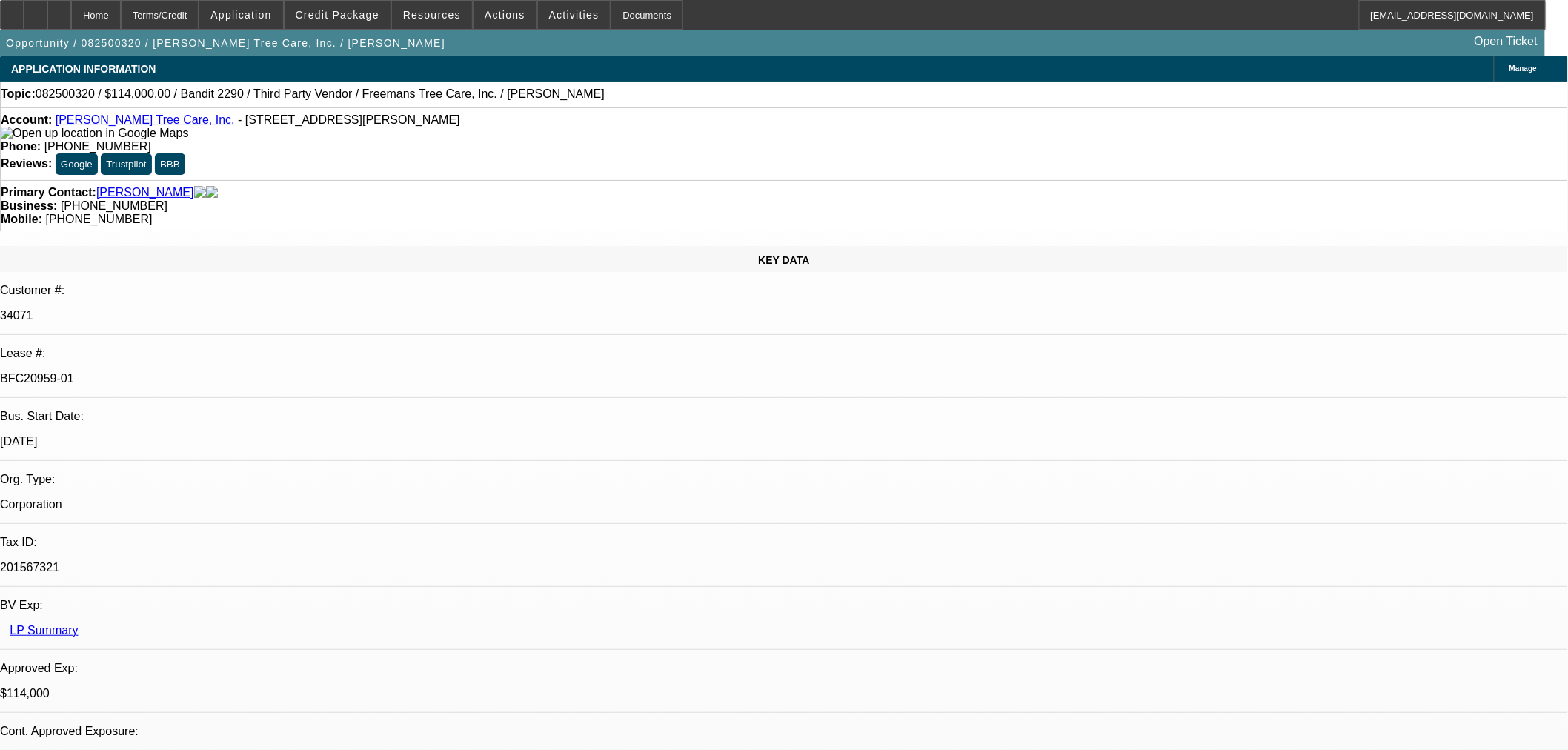
select select "0"
select select "2"
select select "0"
select select "6"
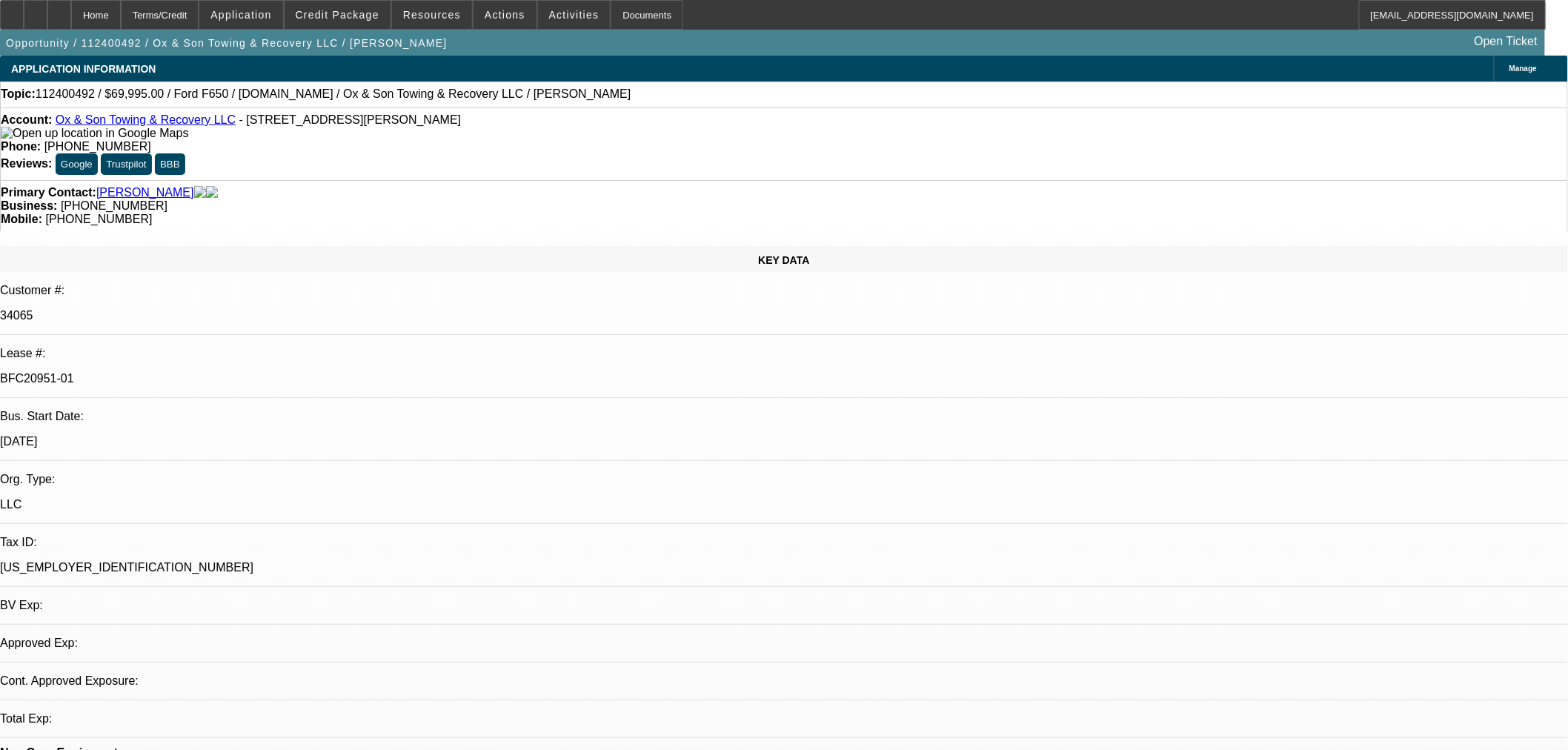
select select "0"
select select "3"
select select "0"
select select "6"
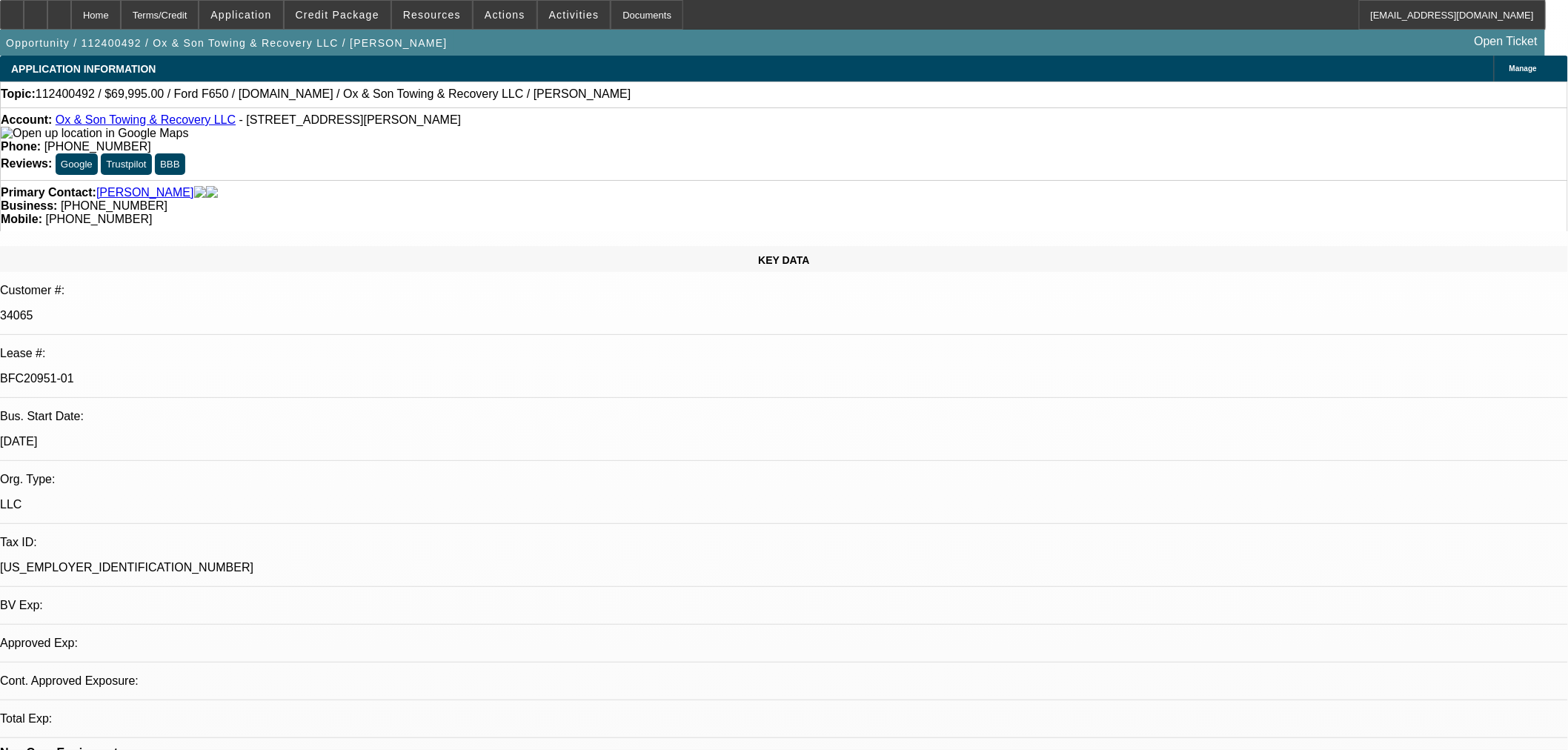
select select "0"
select select "3"
select select "0"
select select "6"
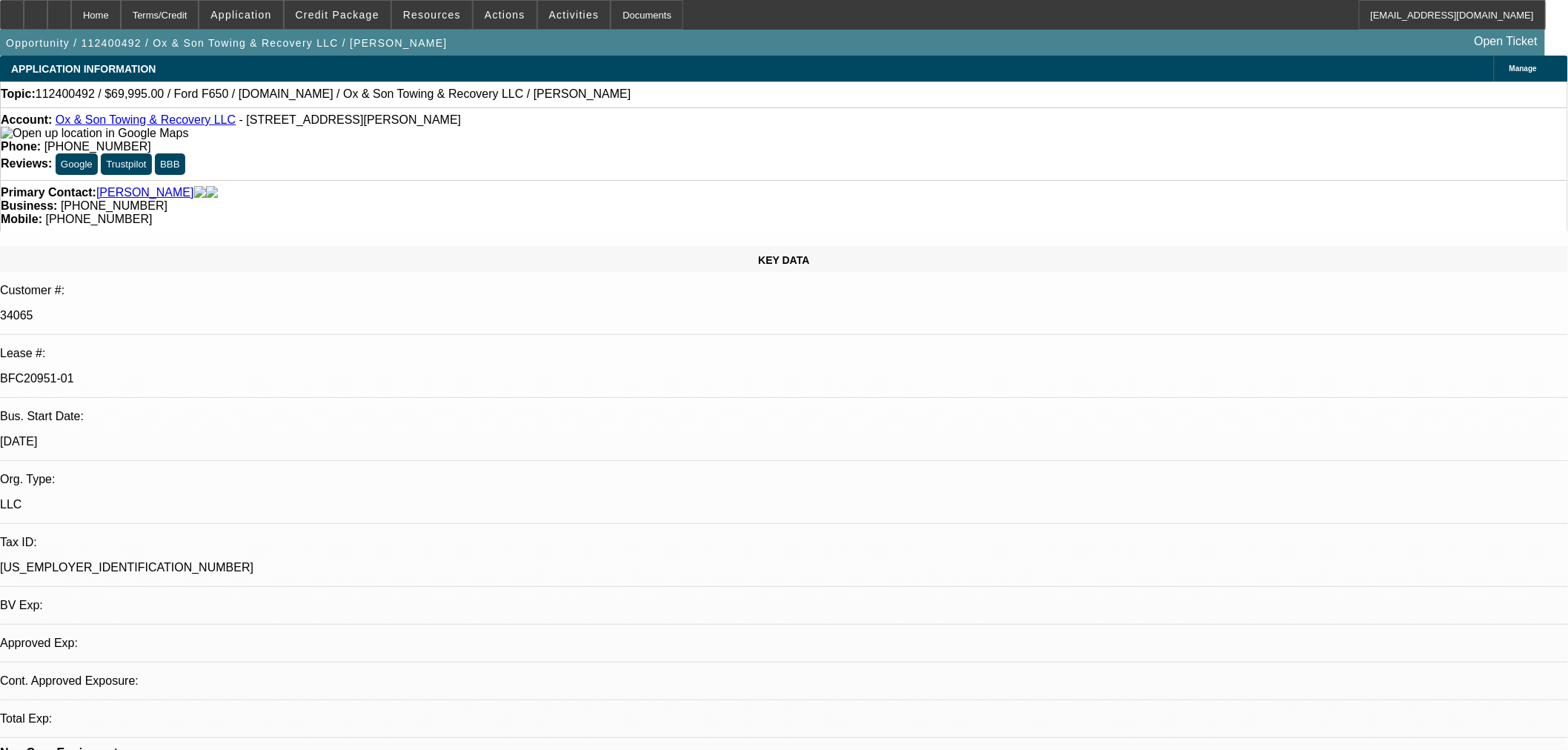
select select "0"
select select "3"
select select "0"
select select "6"
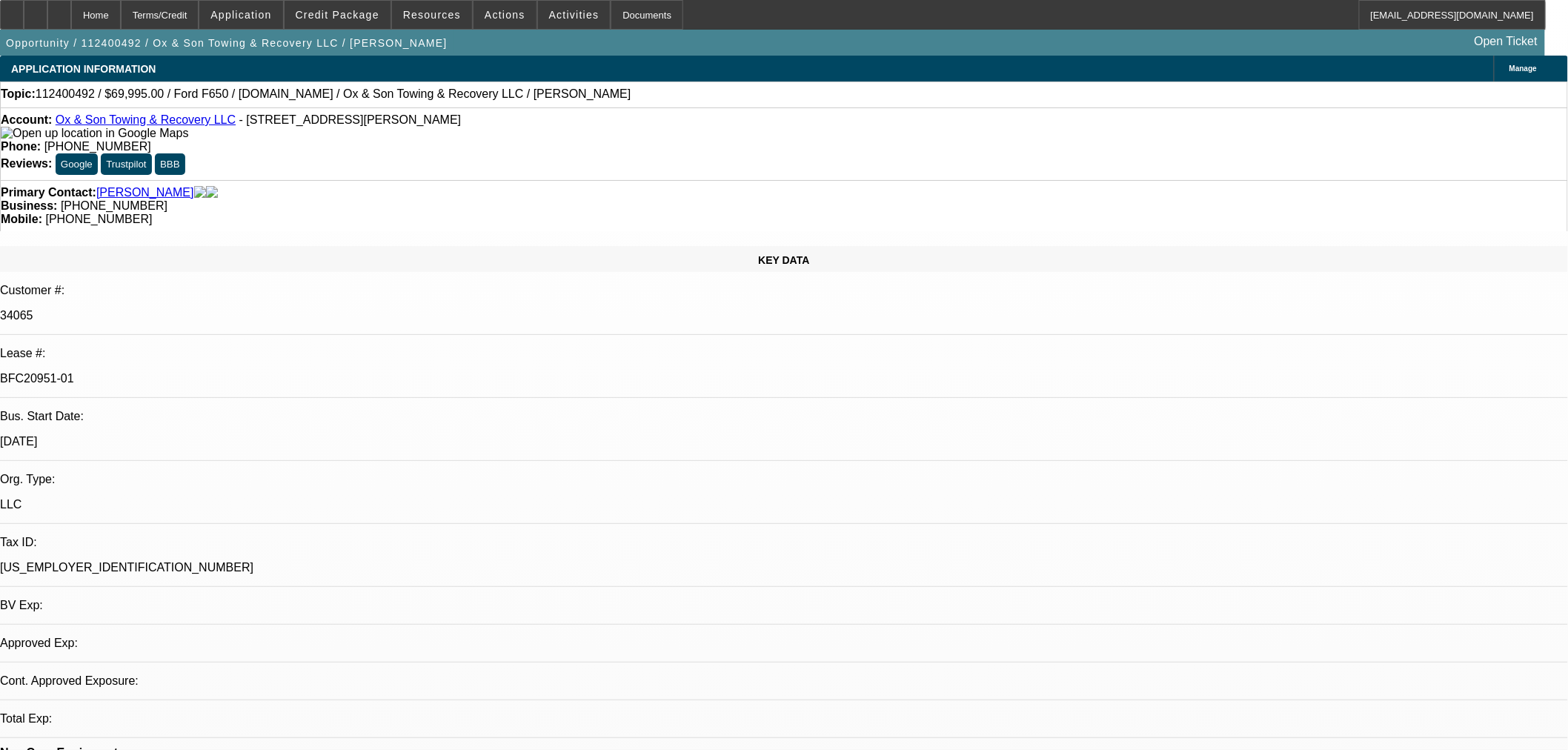
select select "0"
select select "3"
select select "0"
select select "6"
